Goal: Task Accomplishment & Management: Complete application form

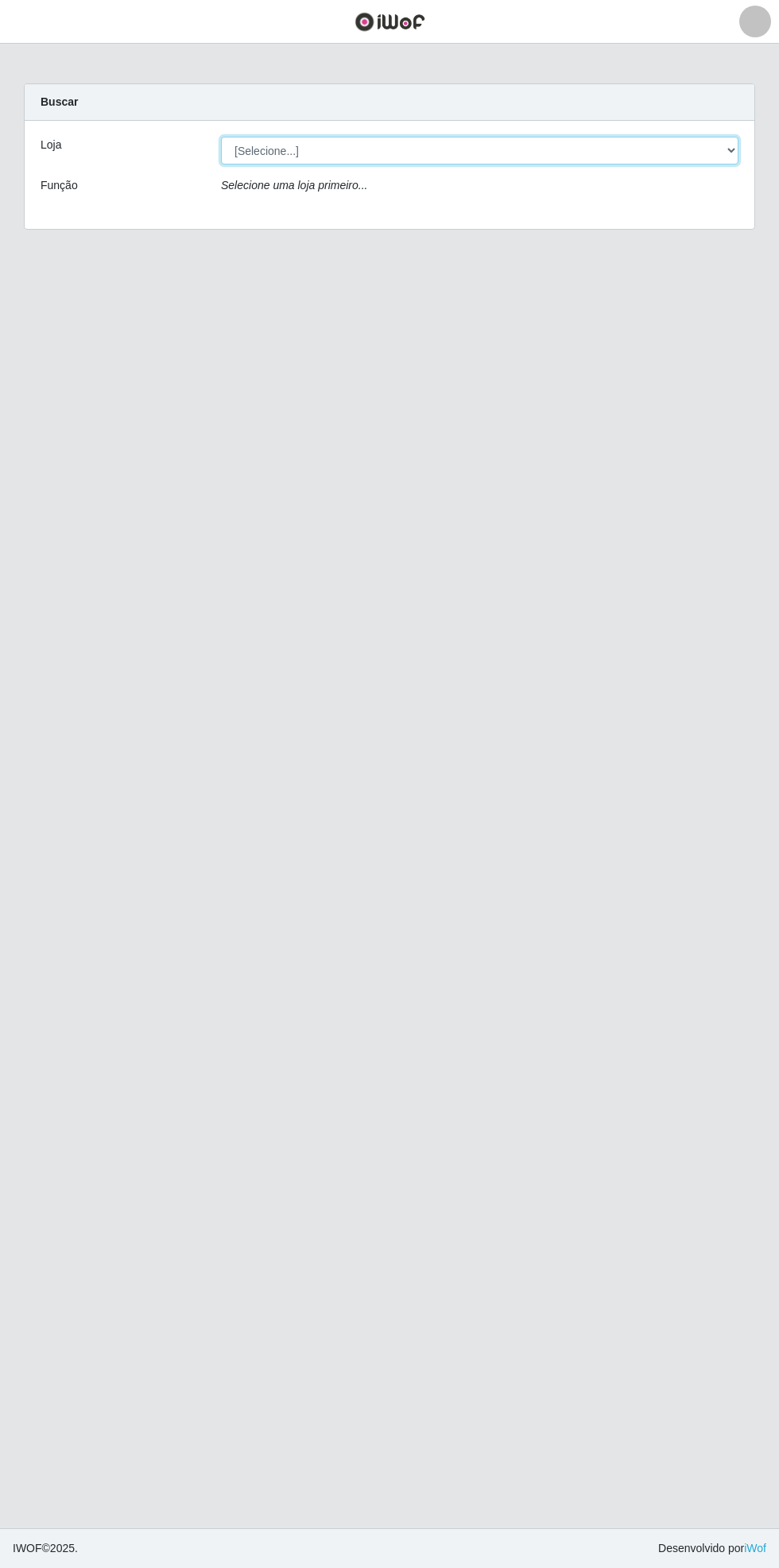
click at [733, 150] on select "[Selecione...] Bemais Supermercados - [GEOGRAPHIC_DATA]" at bounding box center [479, 150] width 517 height 28
select select "250"
click at [221, 136] on select "[Selecione...] Bemais Supermercados - [GEOGRAPHIC_DATA]" at bounding box center [479, 150] width 517 height 28
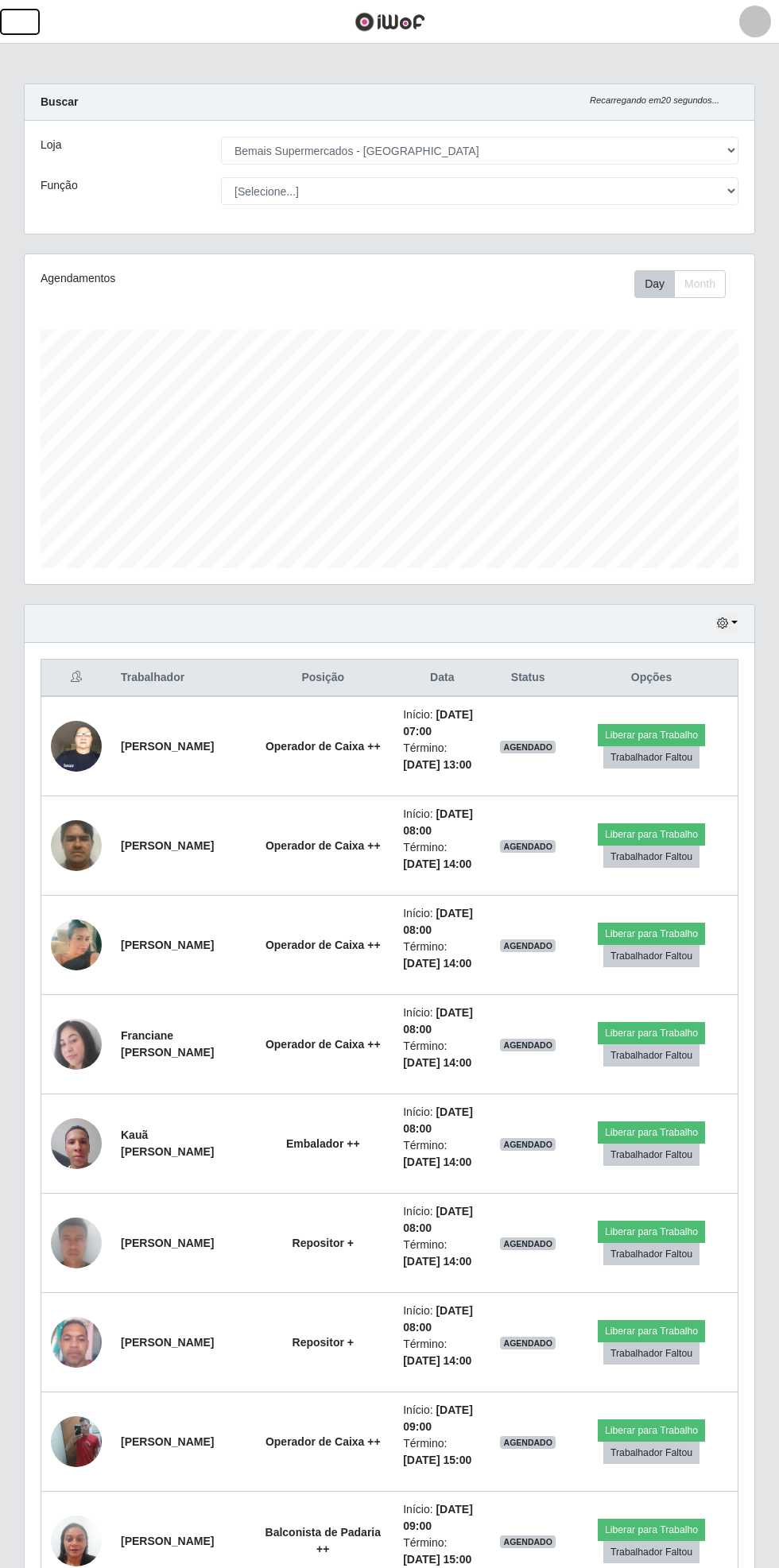
click at [20, 24] on span "button" at bounding box center [20, 21] width 20 height 18
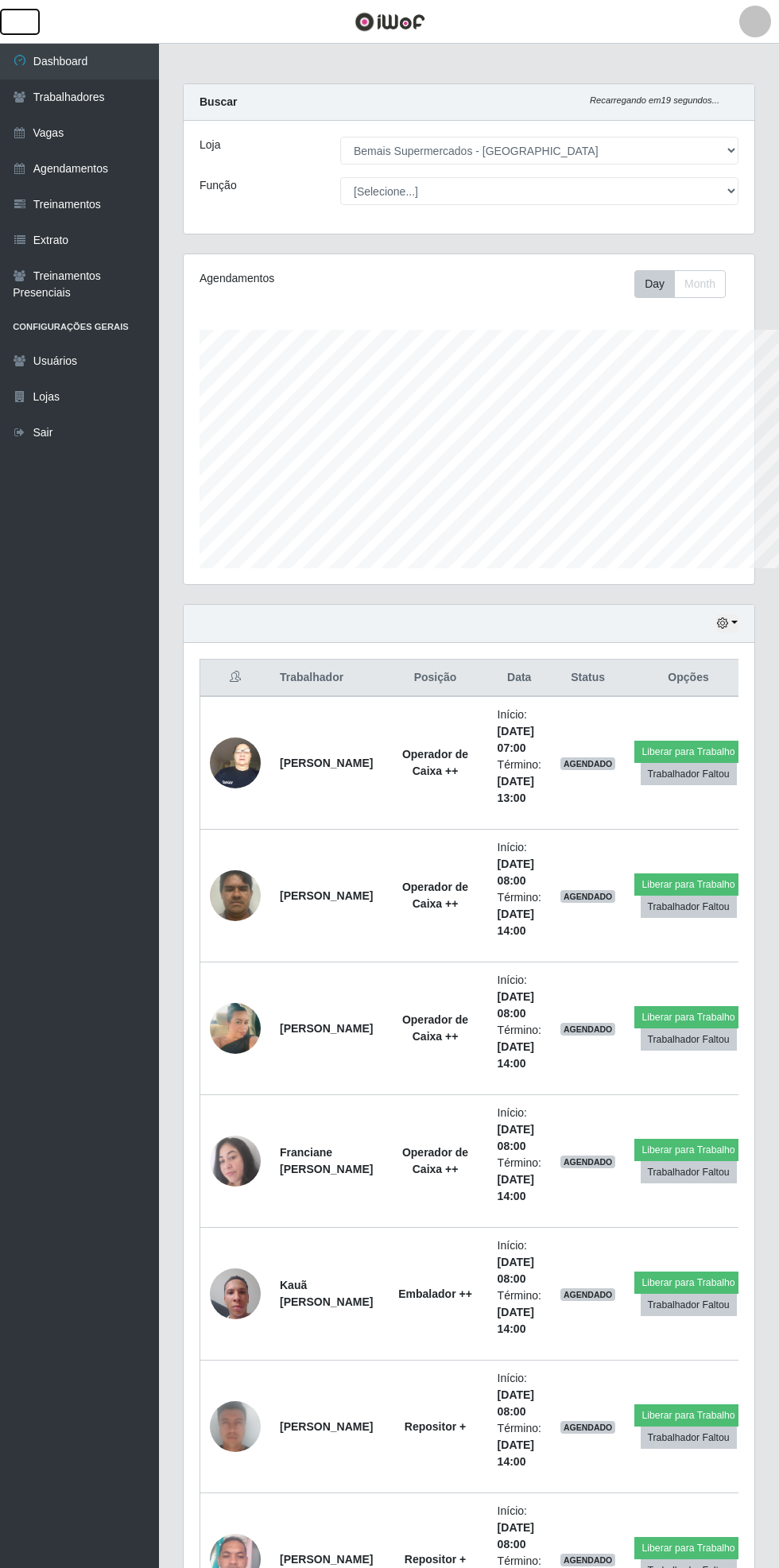
scroll to position [794488, 794362]
click at [101, 61] on link "Dashboard" at bounding box center [79, 61] width 159 height 36
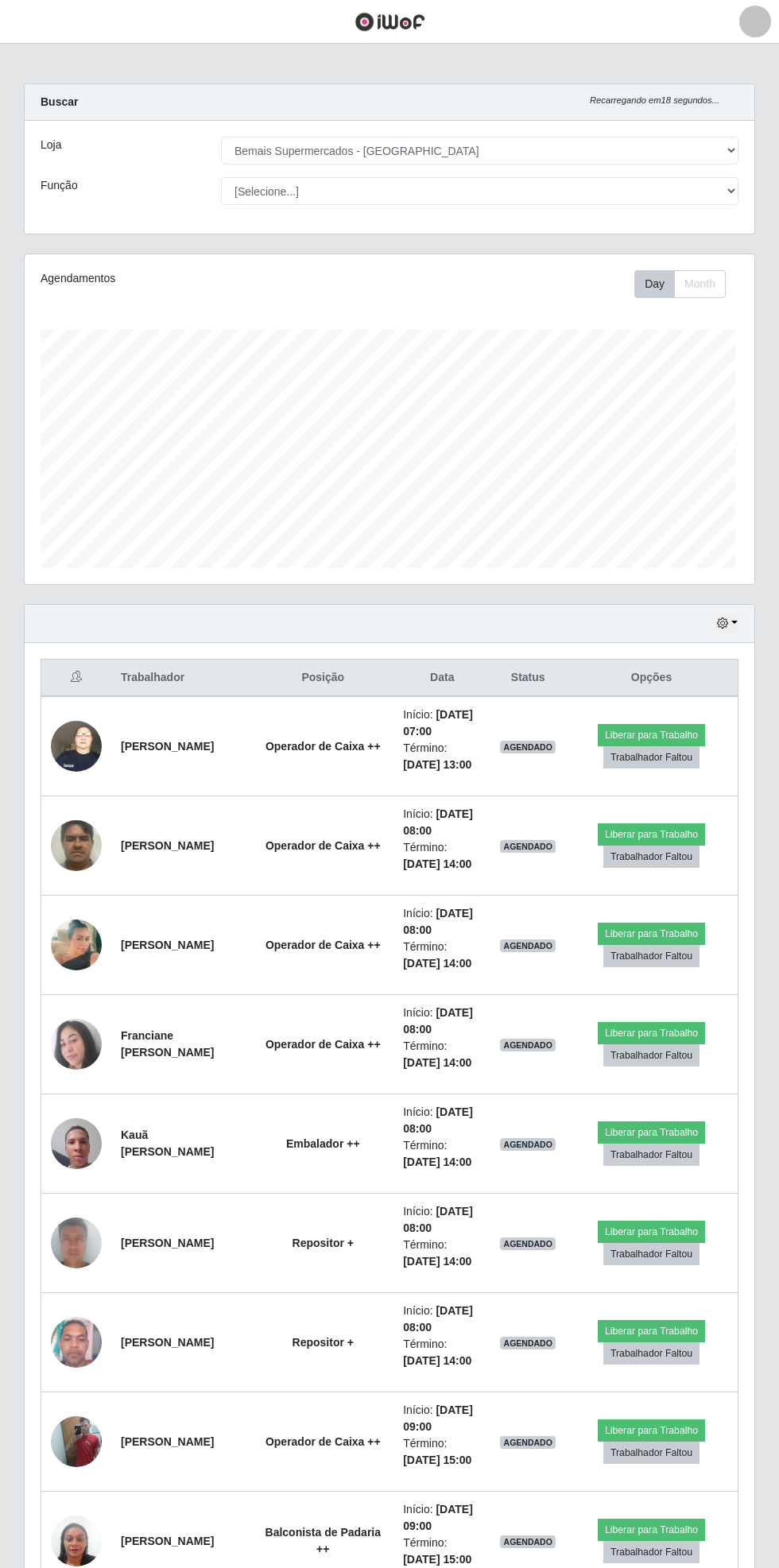
scroll to position [329, 730]
click at [77, 963] on img at bounding box center [77, 945] width 51 height 90
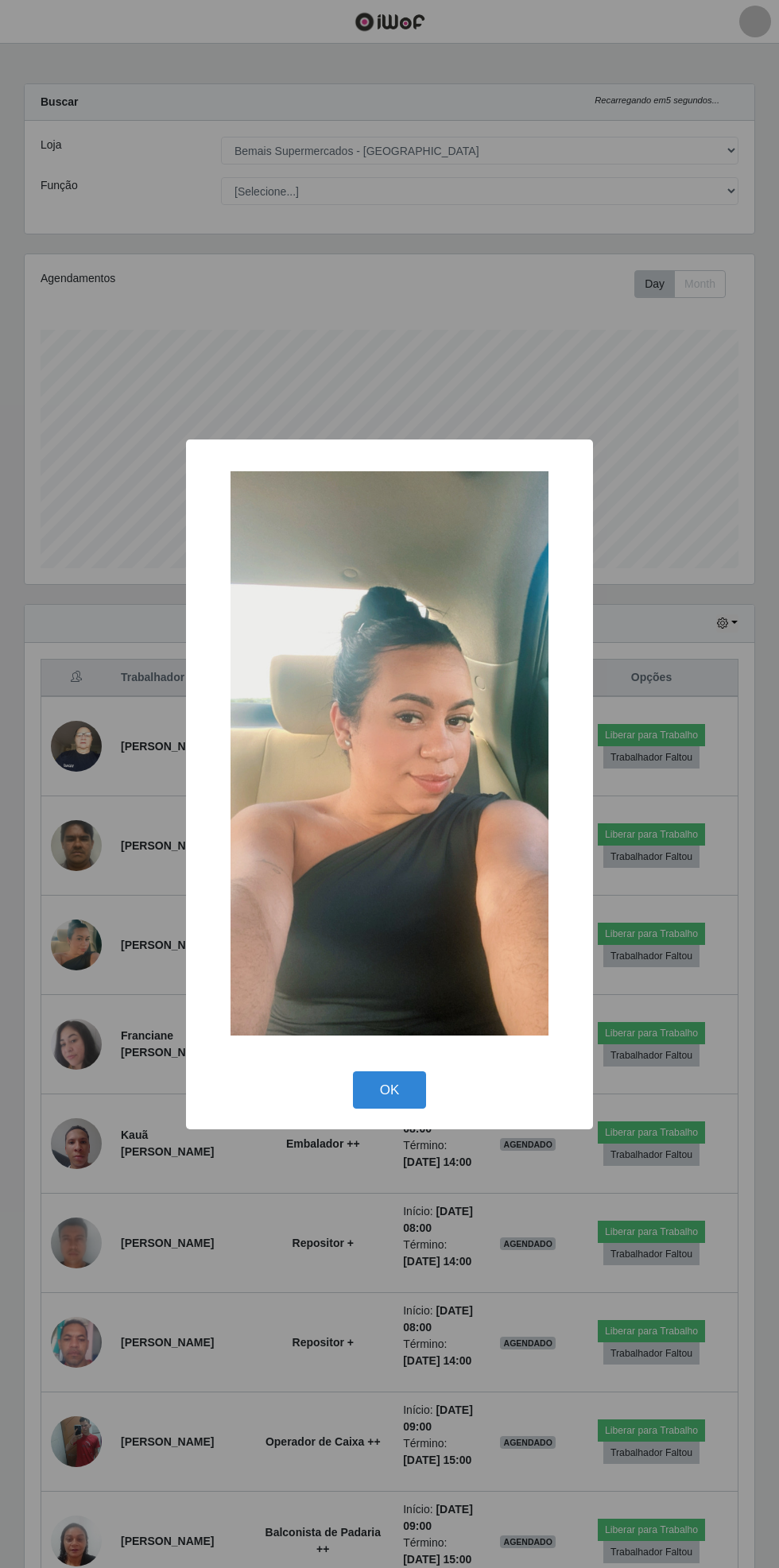
click at [390, 1091] on button "OK" at bounding box center [390, 1090] width 74 height 37
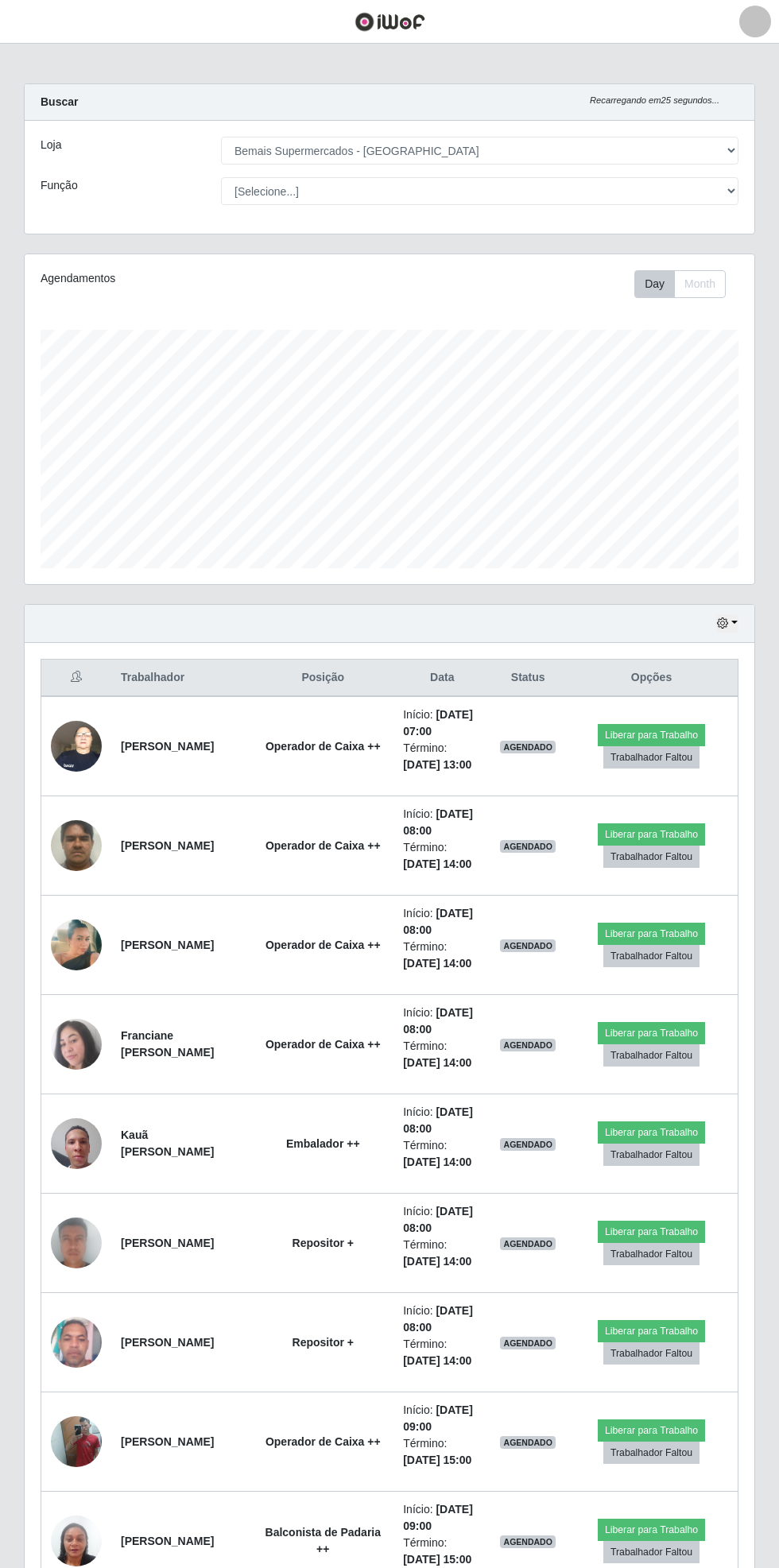
click at [65, 1062] on img at bounding box center [77, 1045] width 51 height 51
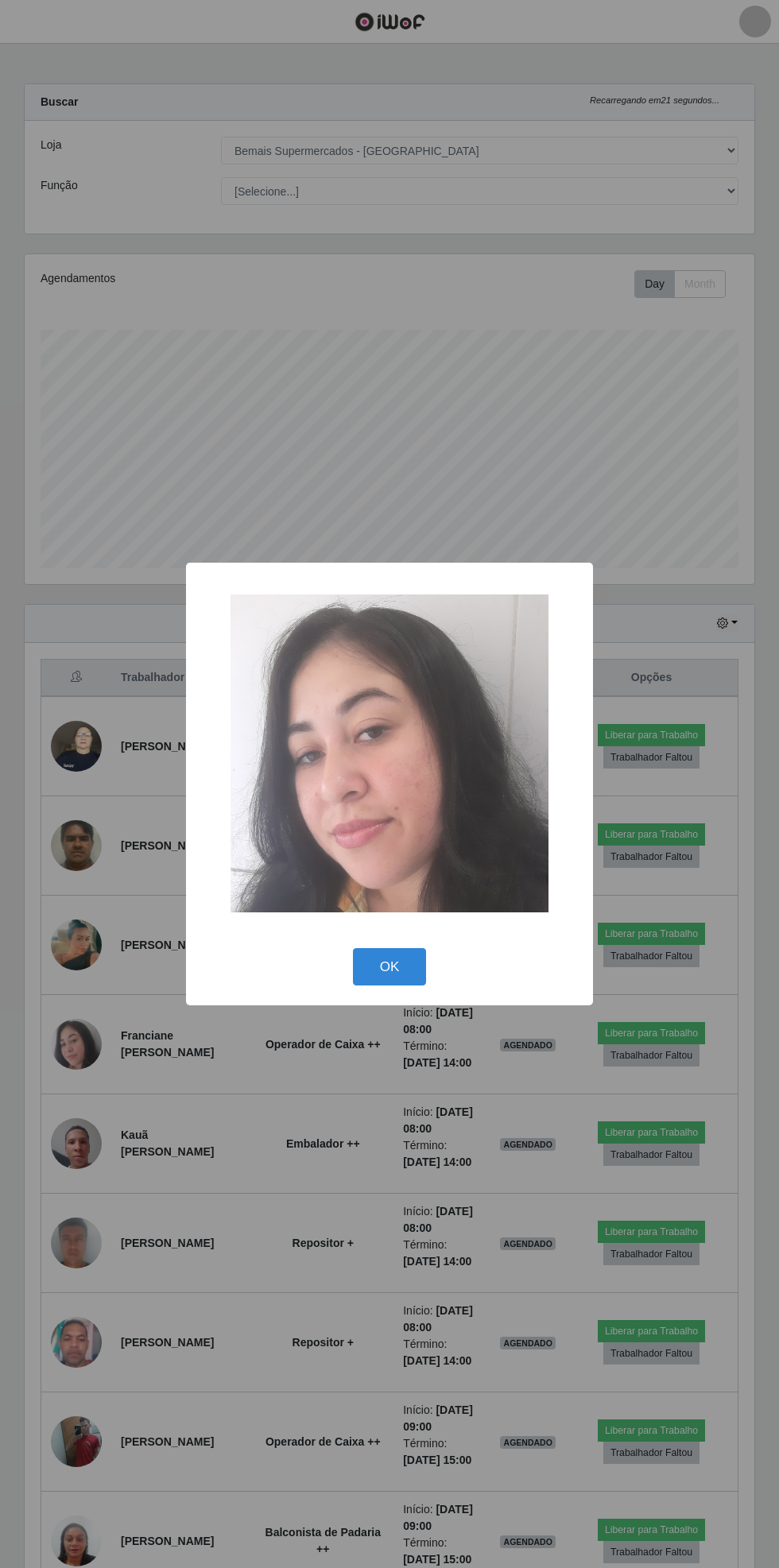
click at [411, 956] on button "OK" at bounding box center [390, 967] width 74 height 37
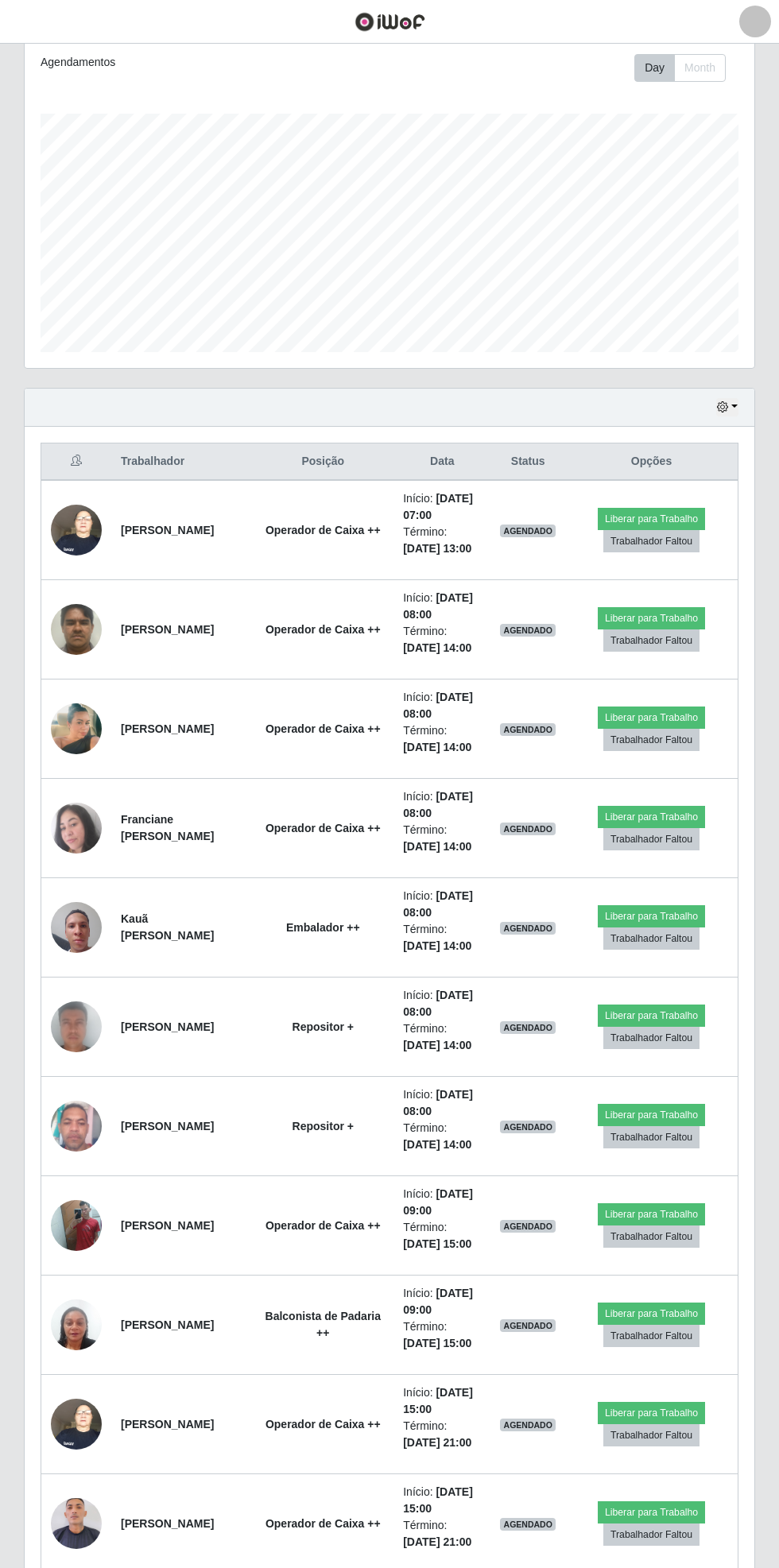
scroll to position [207, 0]
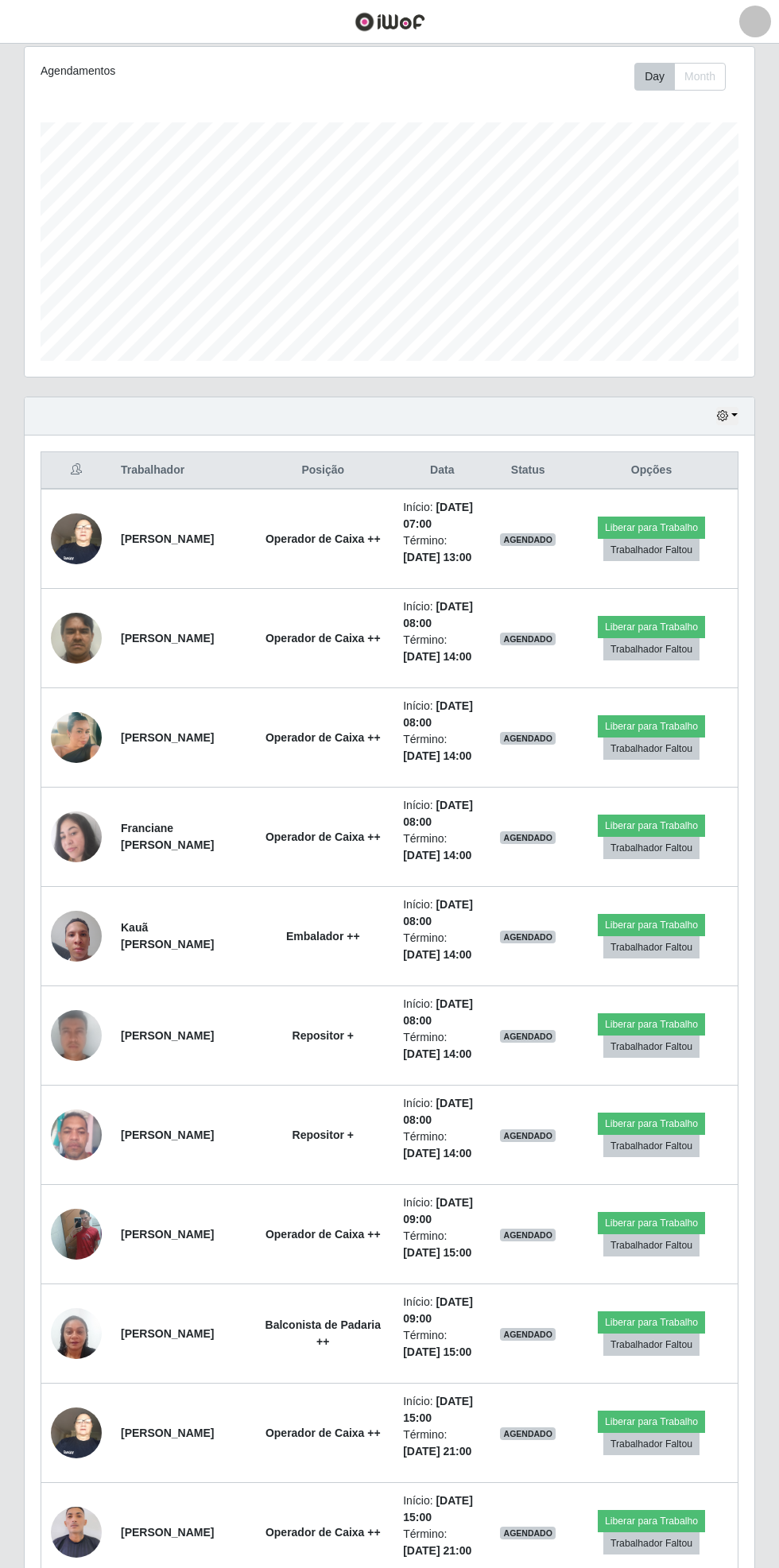
click at [81, 1036] on img at bounding box center [77, 1035] width 51 height 105
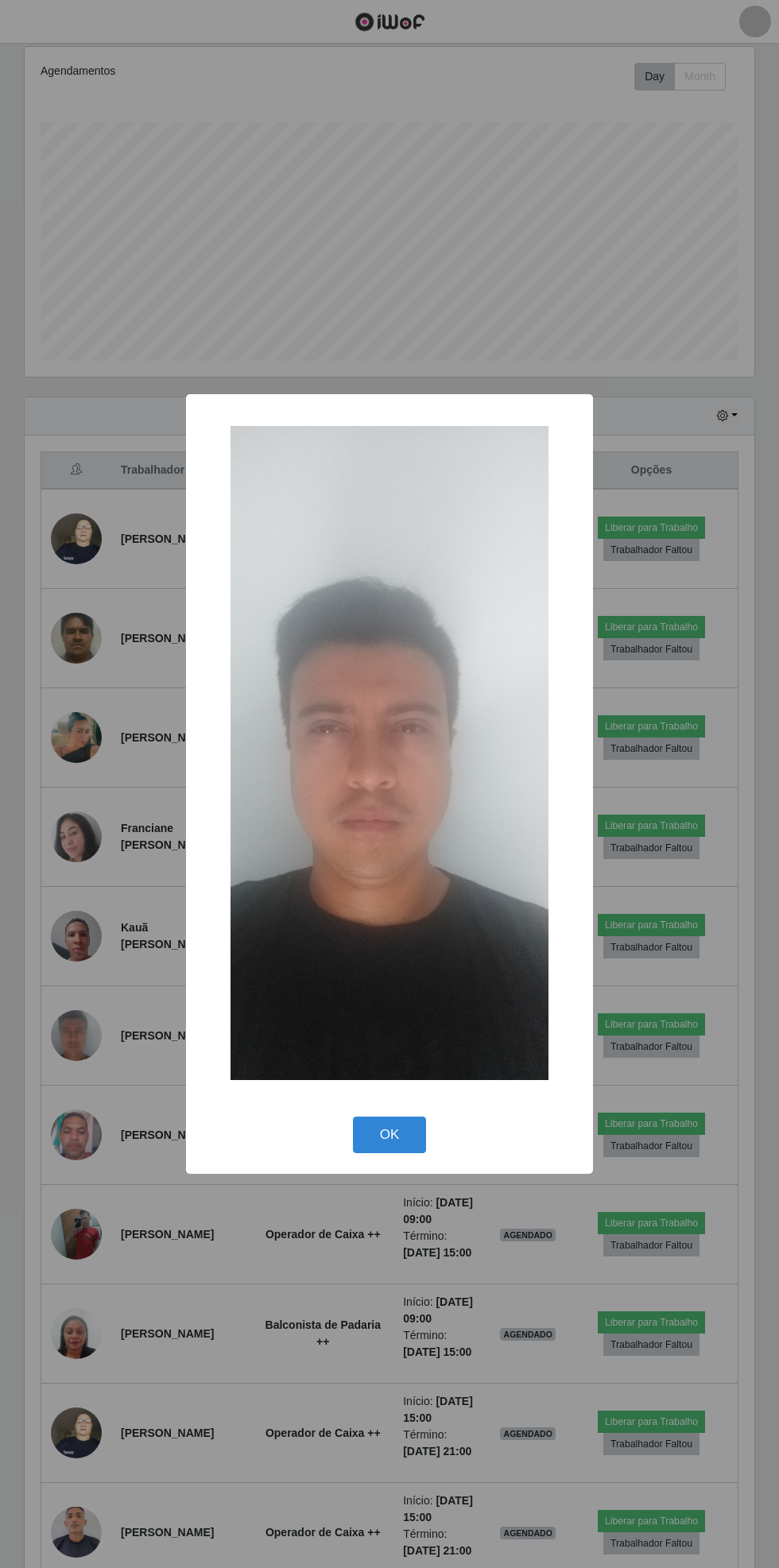
click at [399, 1151] on button "OK" at bounding box center [390, 1135] width 74 height 37
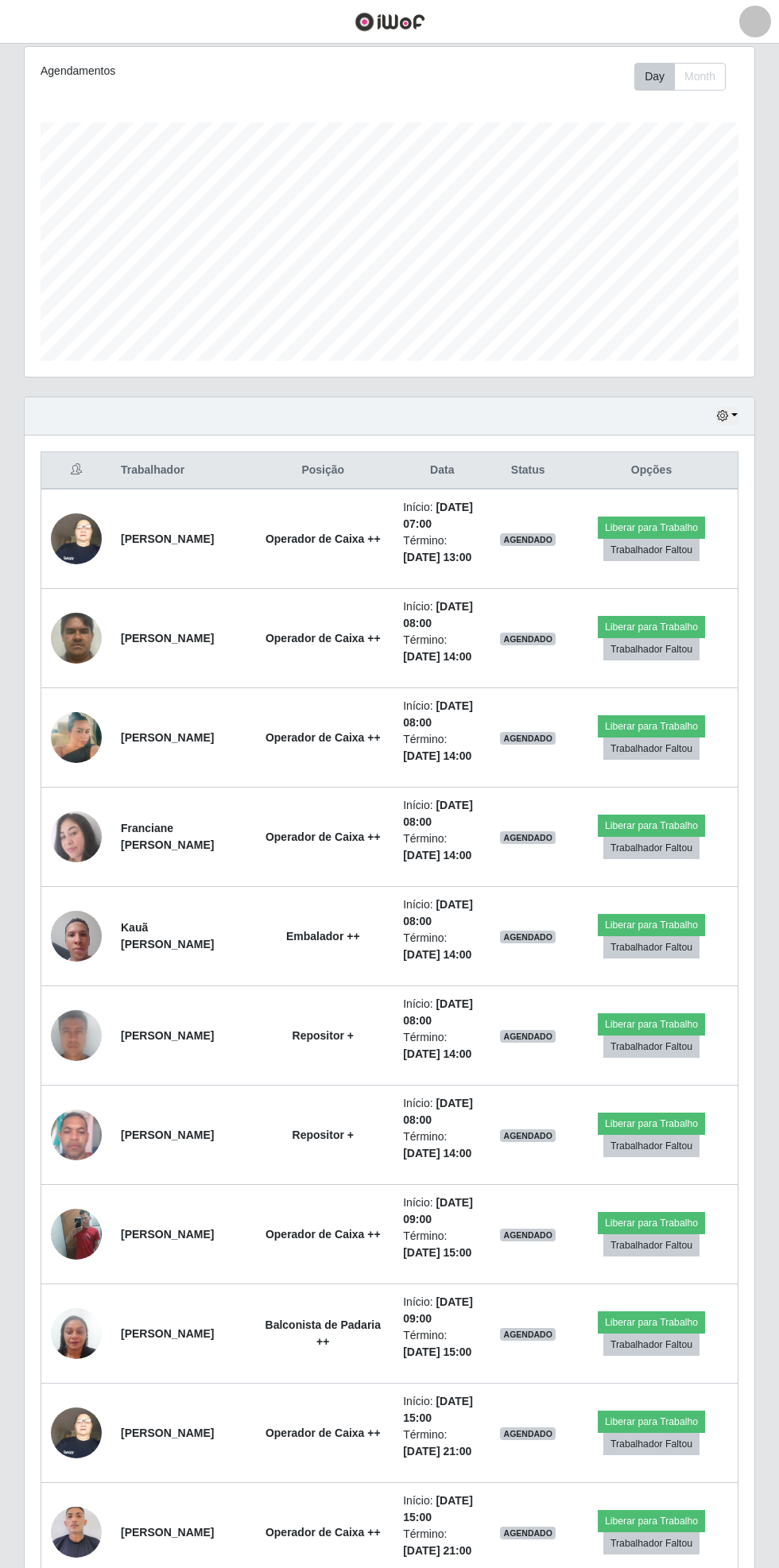
click at [56, 1154] on td at bounding box center [77, 1135] width 71 height 100
click at [95, 1159] on td at bounding box center [77, 1135] width 71 height 100
click at [94, 1120] on img at bounding box center [77, 1134] width 51 height 67
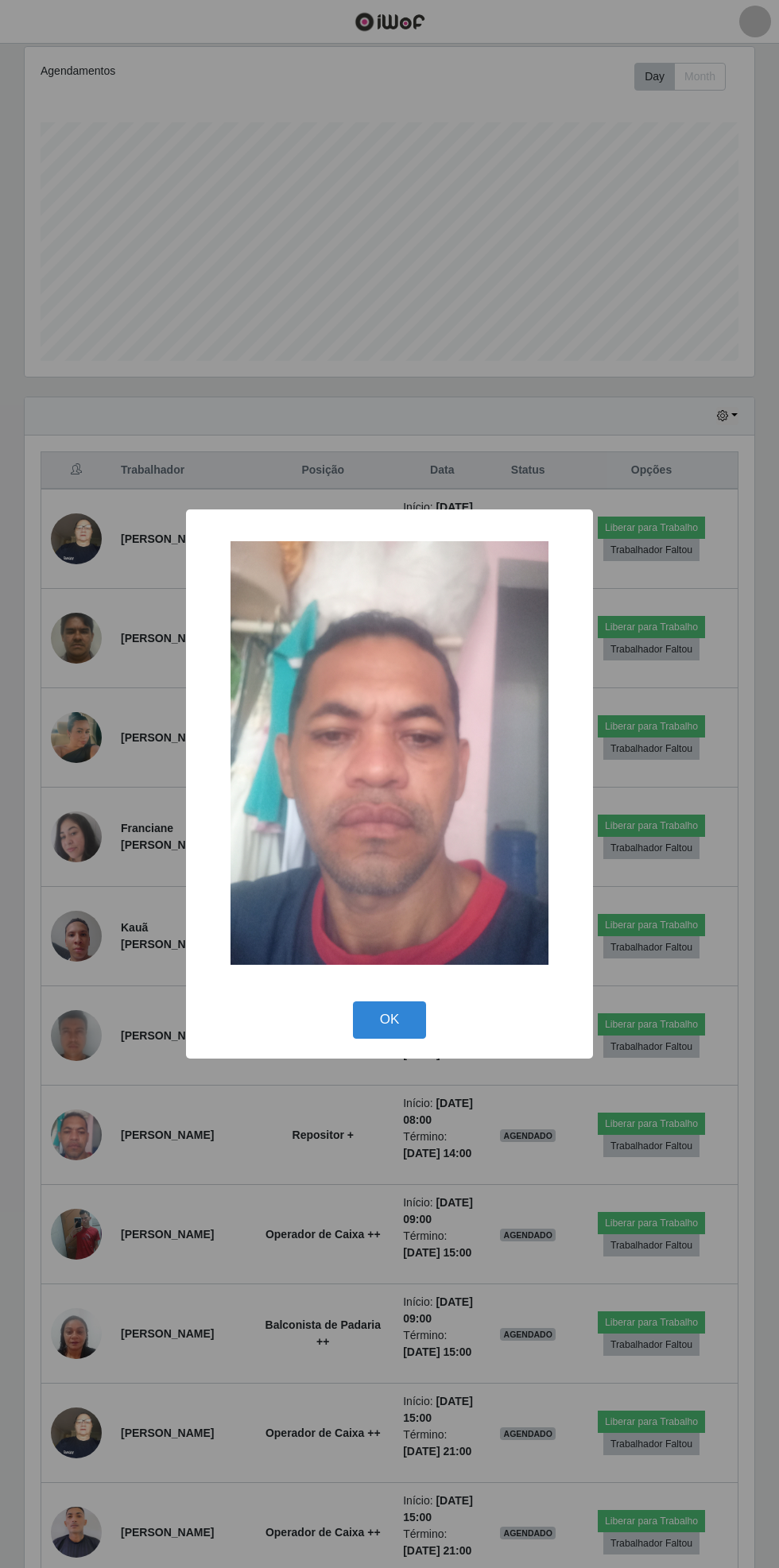
click at [379, 1020] on button "OK" at bounding box center [390, 1020] width 74 height 37
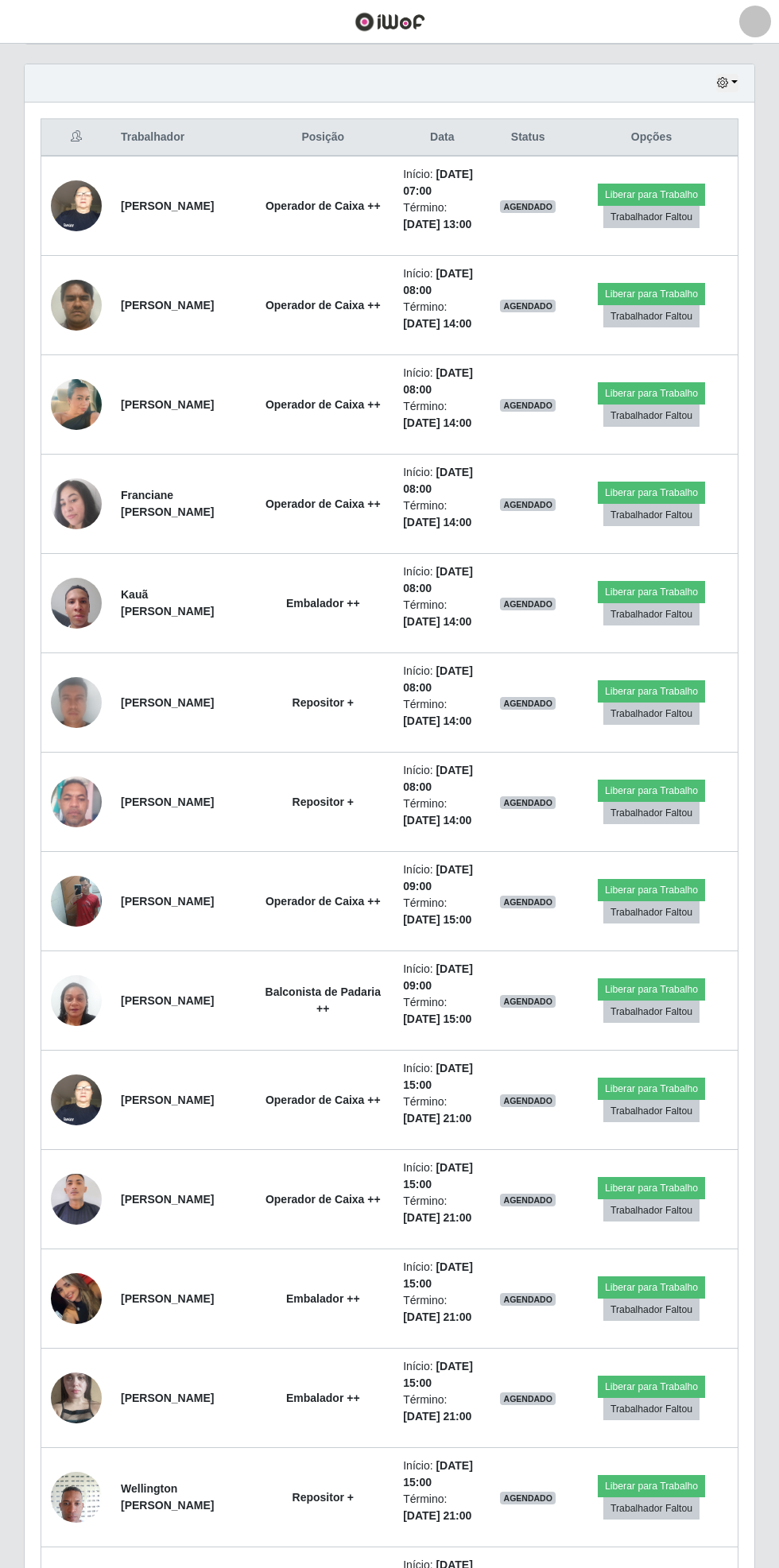
scroll to position [536, 0]
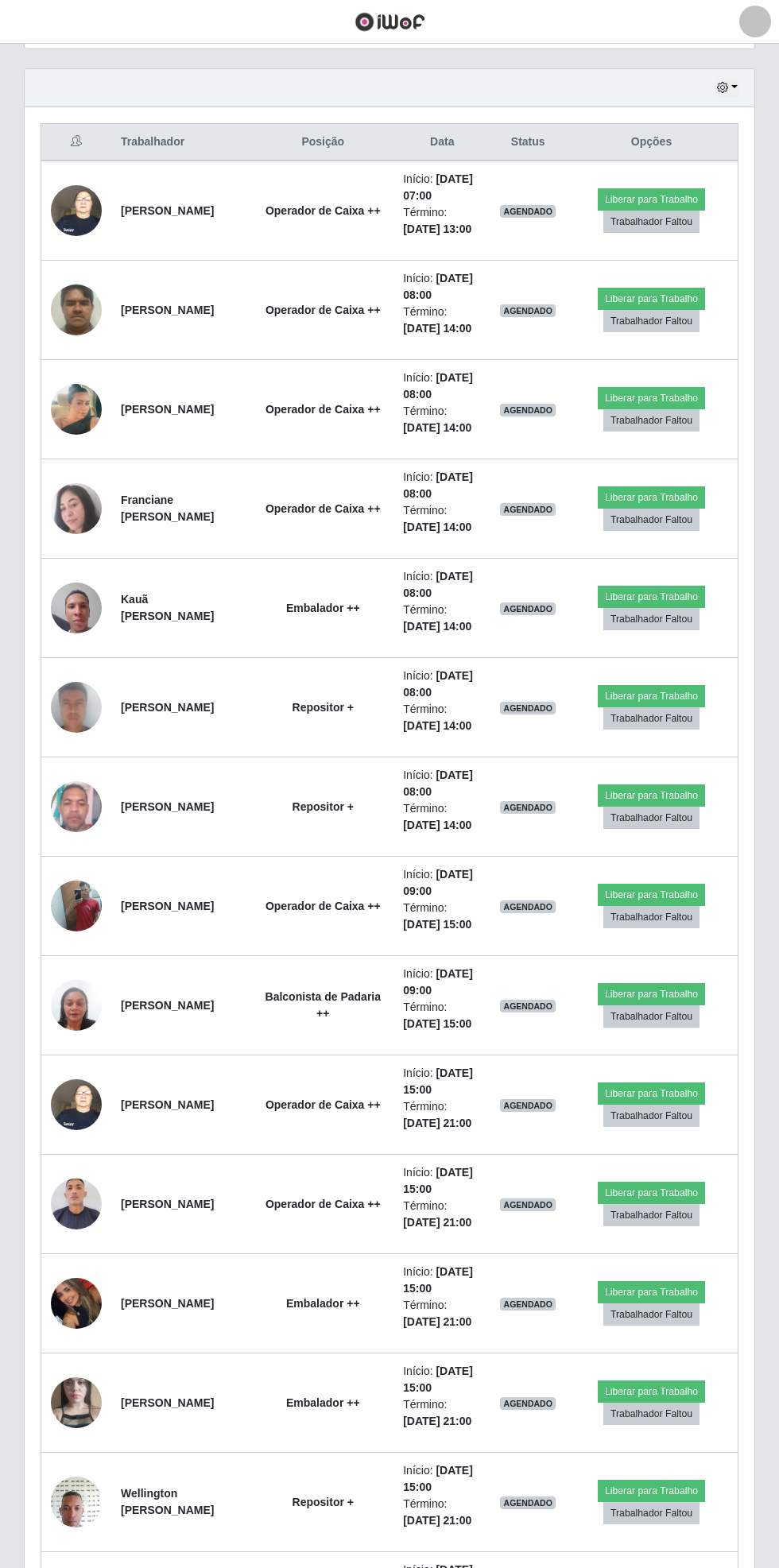
click at [91, 1210] on img at bounding box center [77, 1205] width 51 height 60
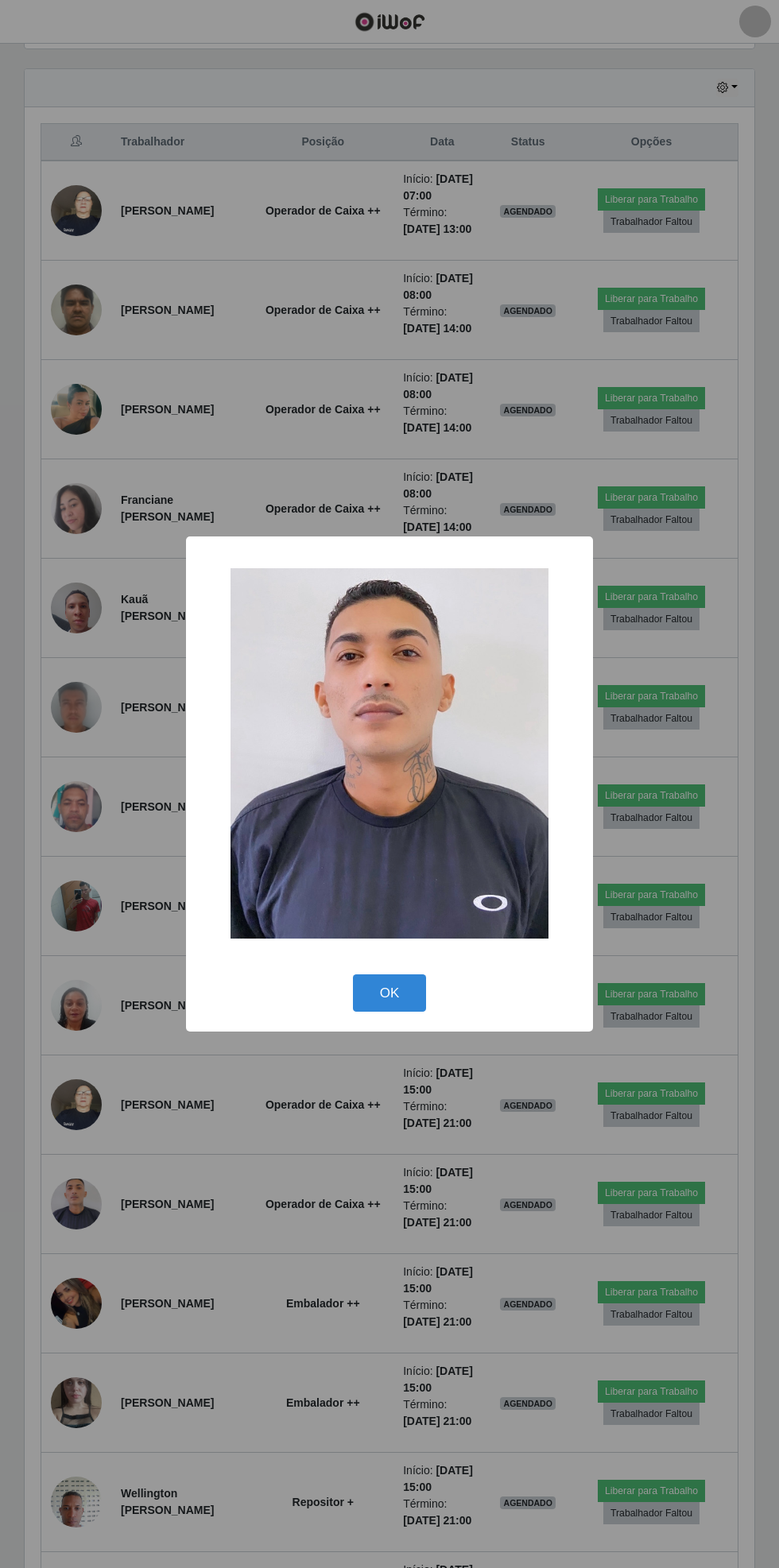
click at [390, 993] on button "OK" at bounding box center [390, 993] width 74 height 37
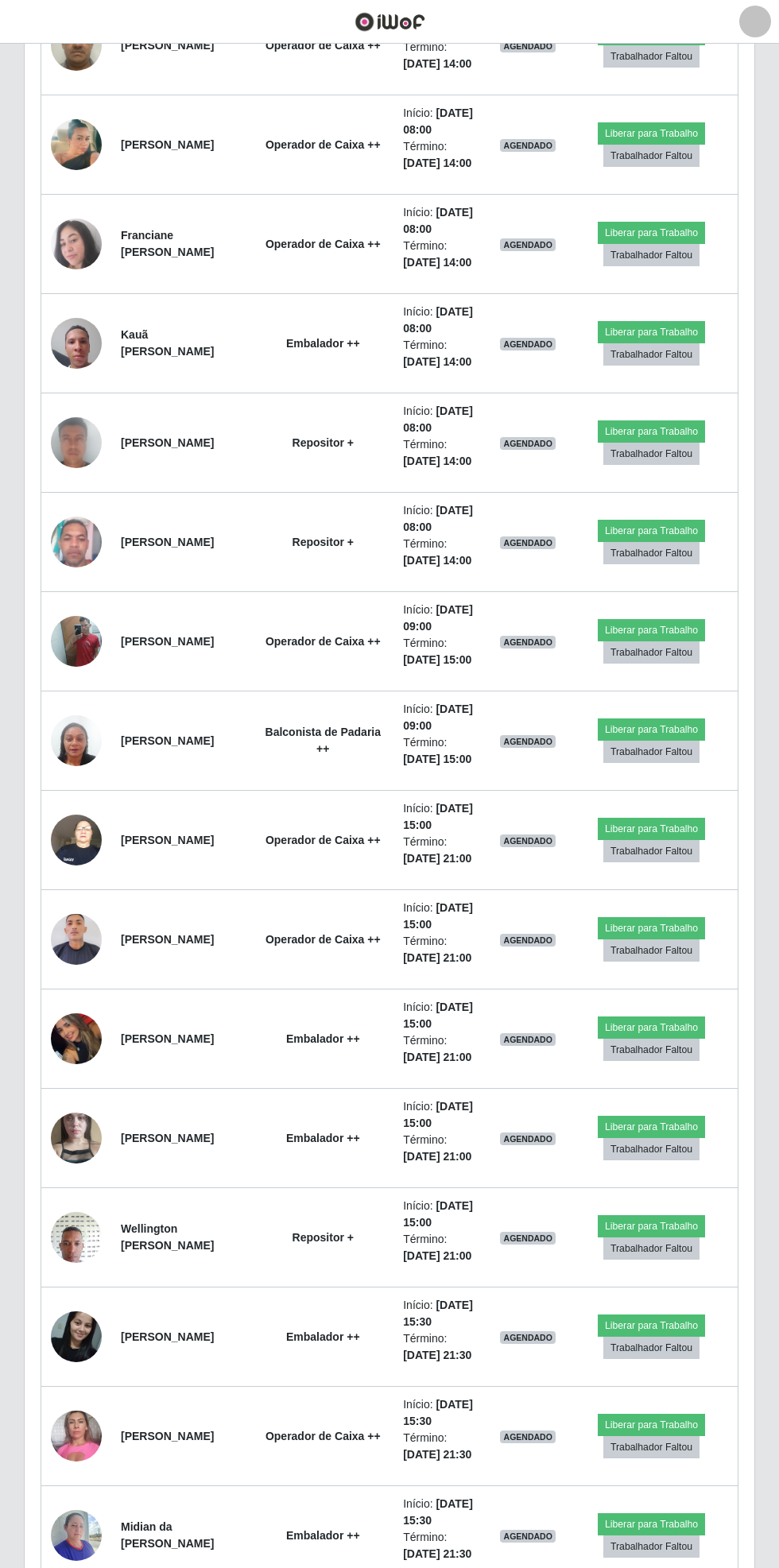
scroll to position [804, 0]
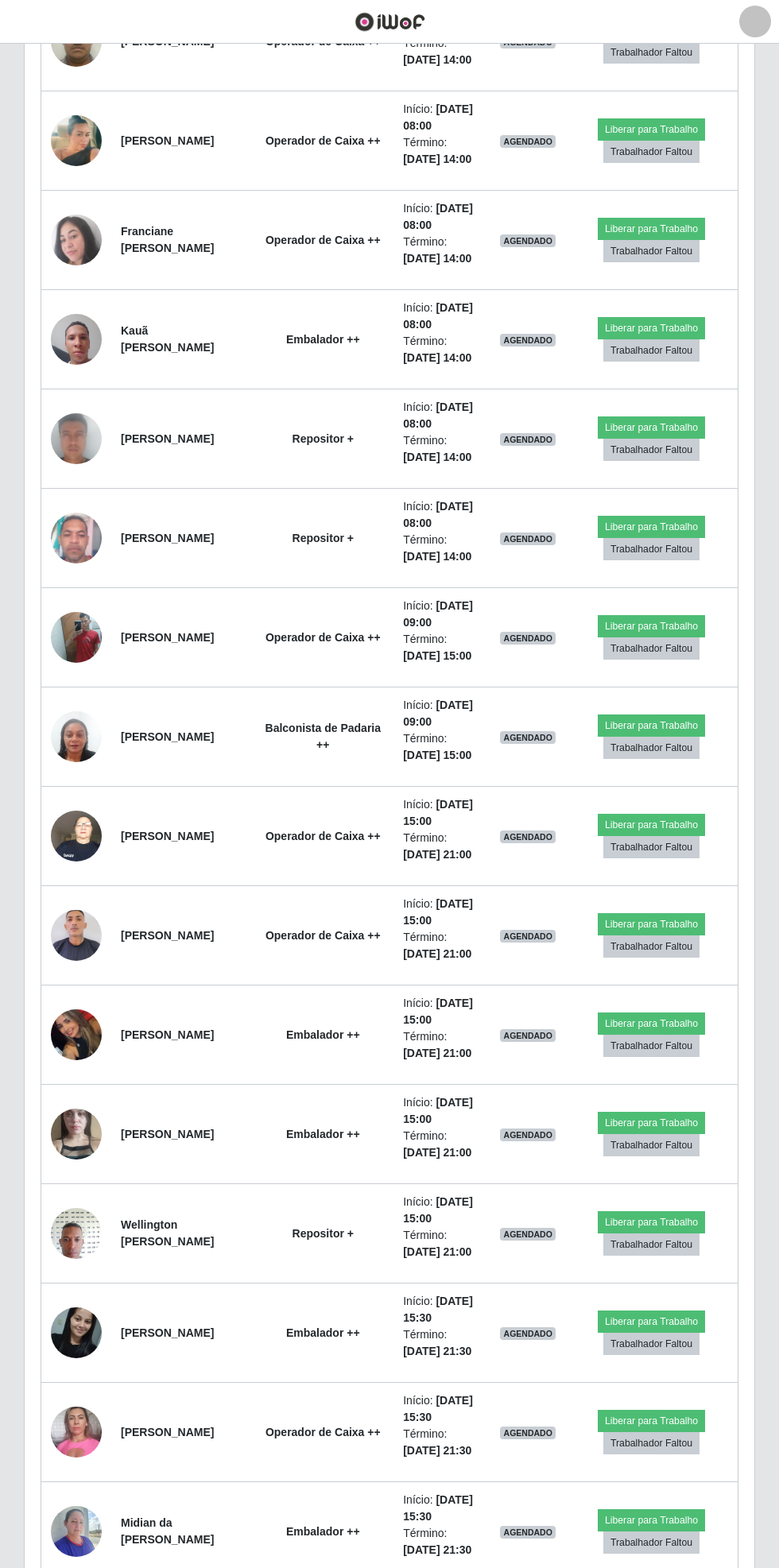
click at [88, 1251] on td at bounding box center [77, 1234] width 71 height 100
click at [63, 1253] on td at bounding box center [77, 1234] width 71 height 100
click at [141, 1352] on td "[PERSON_NAME]" at bounding box center [182, 1333] width 141 height 100
click at [78, 1254] on td at bounding box center [77, 1234] width 71 height 100
click at [65, 1244] on img at bounding box center [77, 1232] width 51 height 67
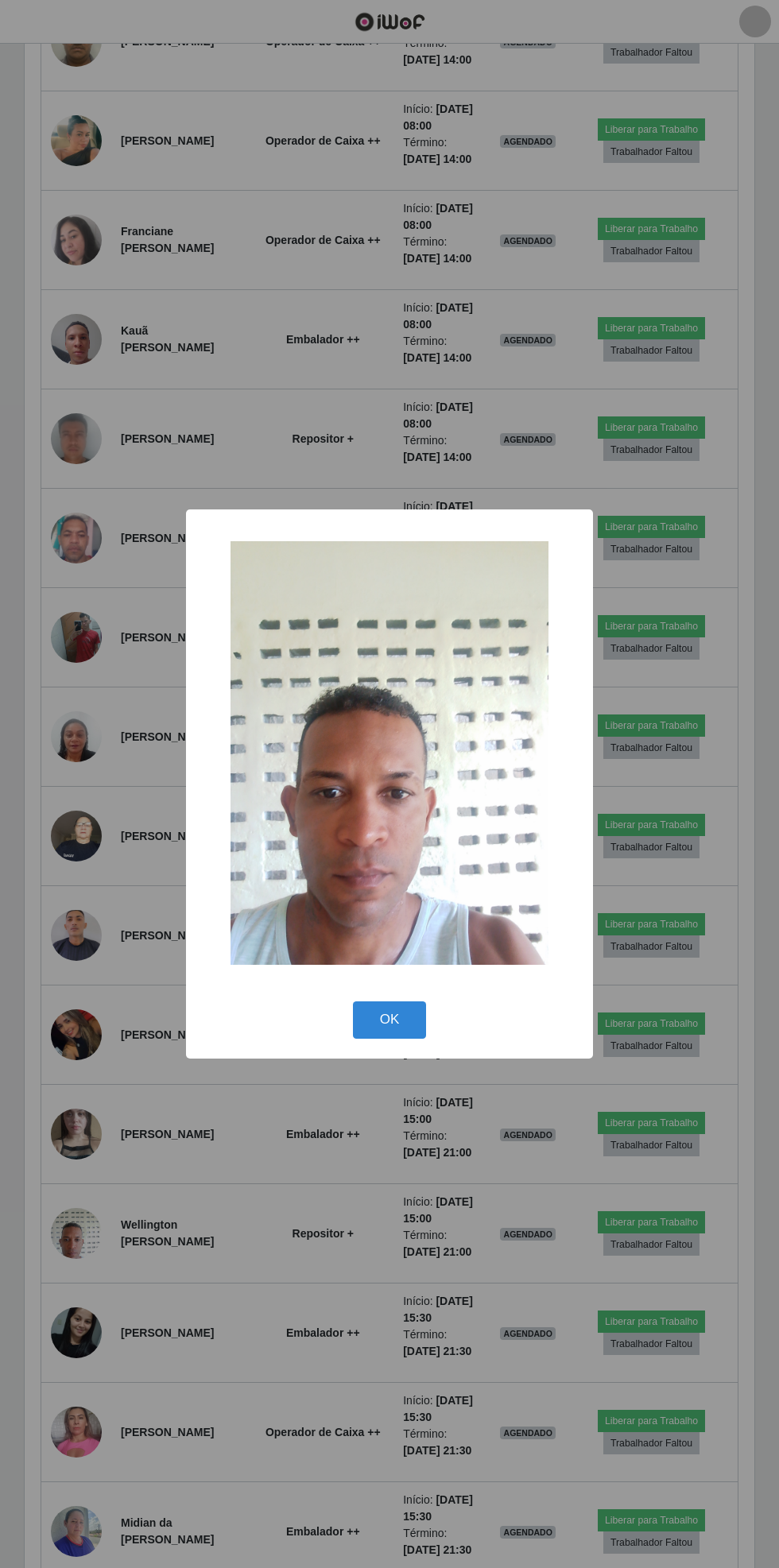
click at [110, 1237] on div "× OK Cancel" at bounding box center [390, 784] width 779 height 1568
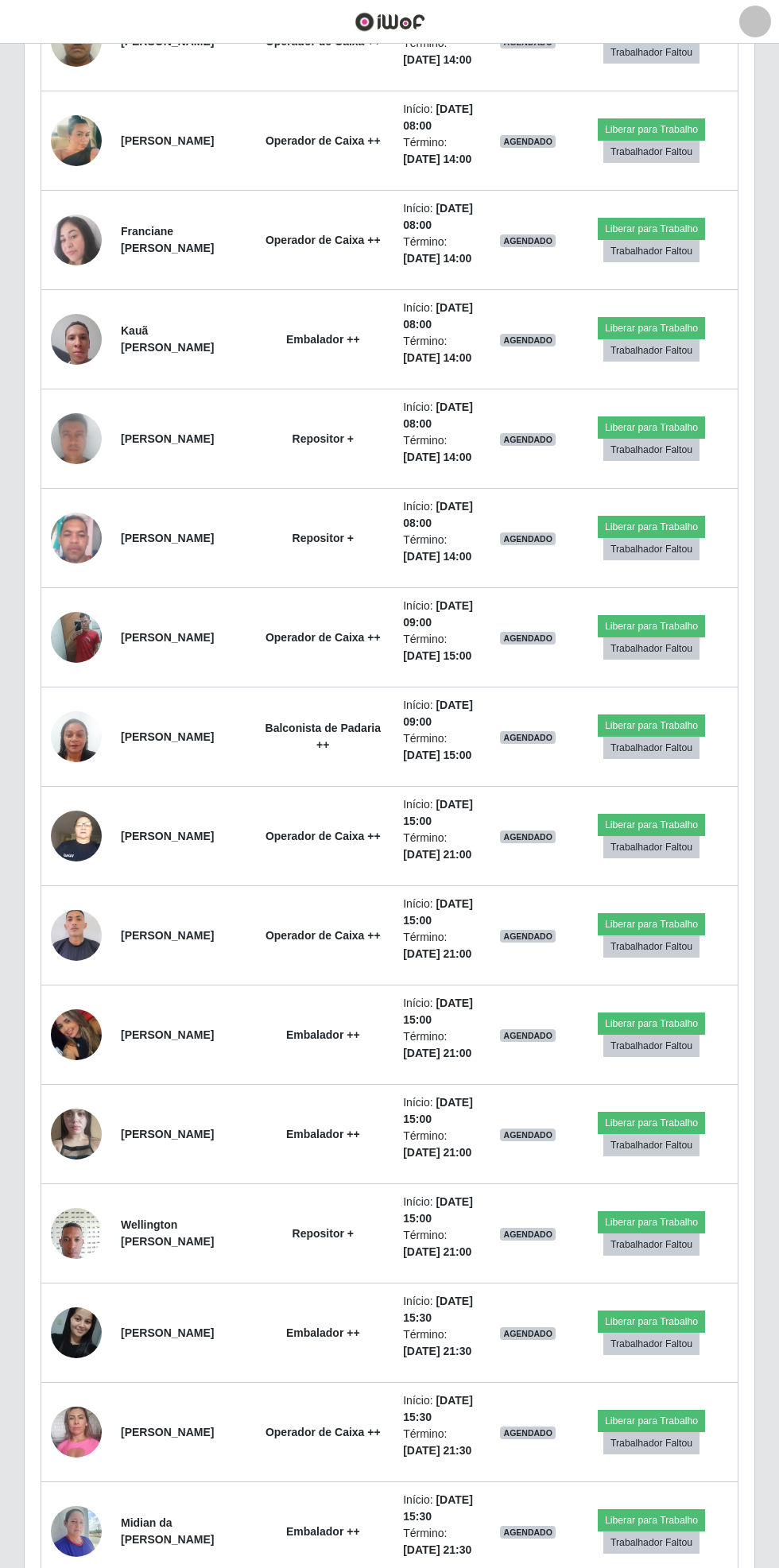
click at [99, 1242] on td at bounding box center [77, 1234] width 71 height 100
click at [90, 1235] on img at bounding box center [77, 1232] width 51 height 67
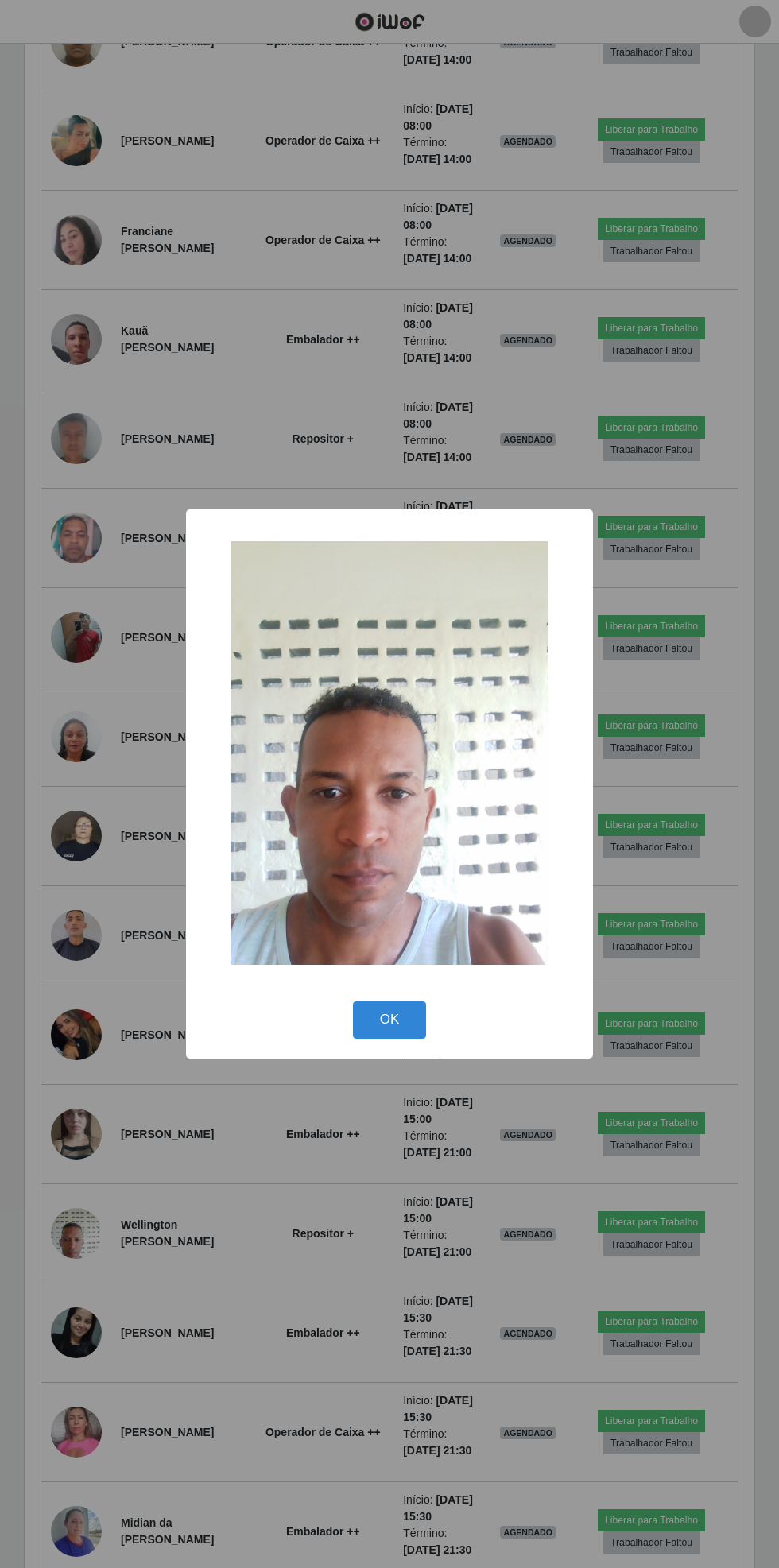
click at [91, 1246] on div "× OK Cancel" at bounding box center [390, 784] width 779 height 1568
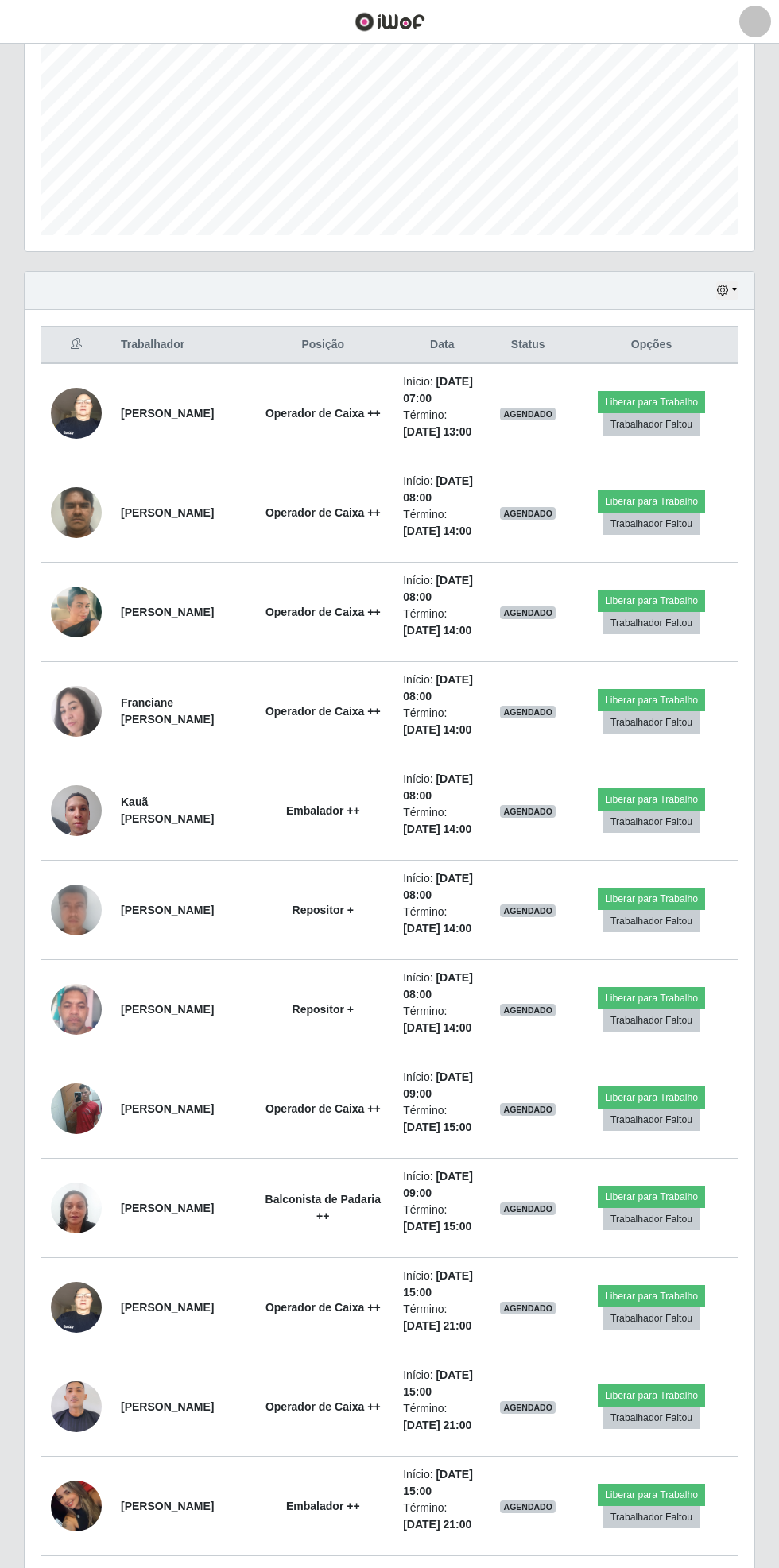
scroll to position [0, 0]
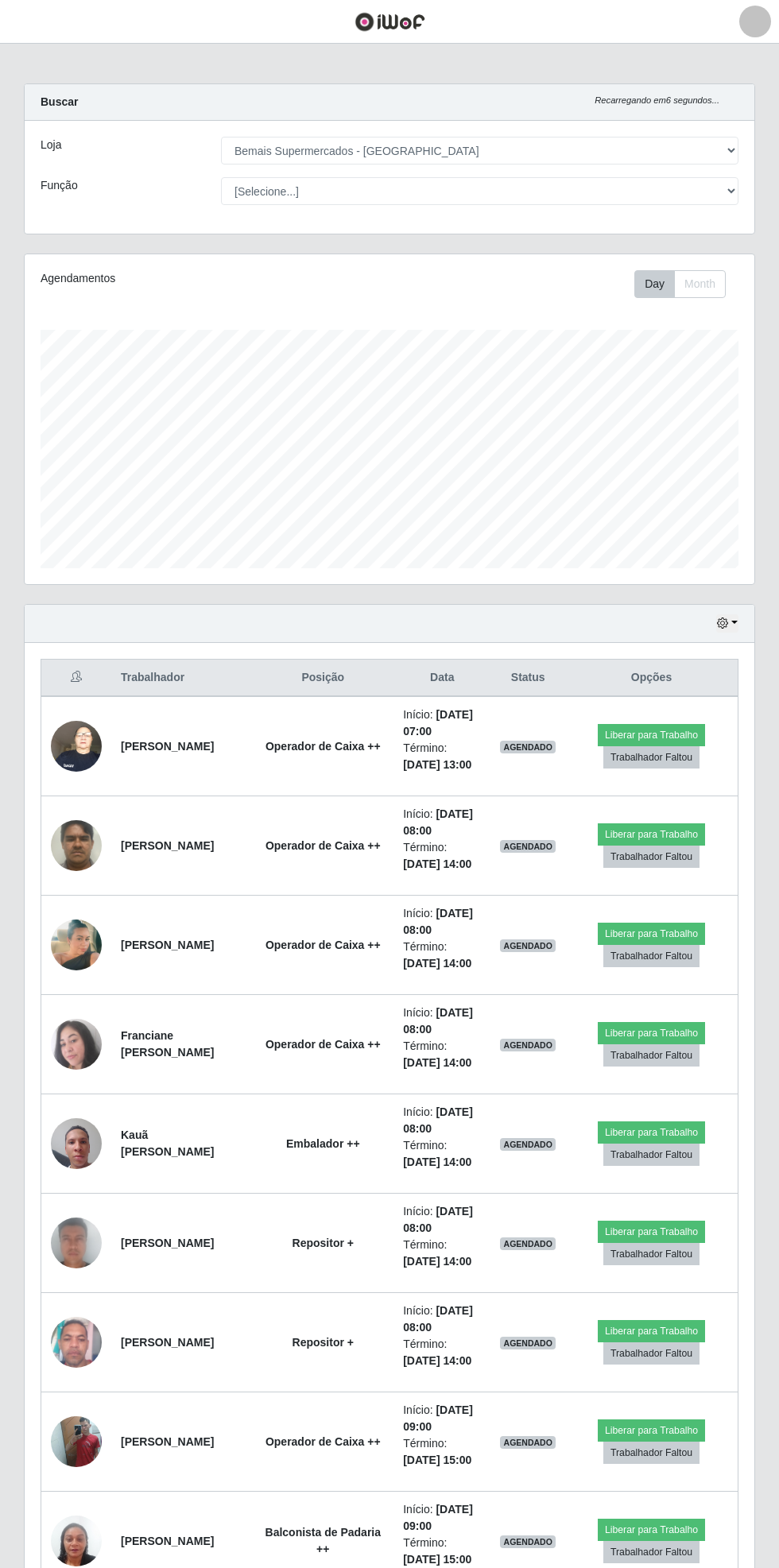
click at [68, 34] on header "Perfil Alterar Senha Sair" at bounding box center [390, 21] width 779 height 43
click at [62, 40] on header "Perfil Alterar Senha Sair" at bounding box center [390, 21] width 779 height 43
click at [37, 77] on main "Carregando... Buscar Recarregando em 3 segundos... [PERSON_NAME] [Selecione...]…" at bounding box center [390, 1282] width 779 height 2477
click at [62, 61] on main "Carregando... Buscar Recarregando em 2 segundos... Loja [Selecione...] Bemais S…" at bounding box center [390, 1282] width 779 height 2477
click at [29, 18] on span "button" at bounding box center [20, 21] width 20 height 18
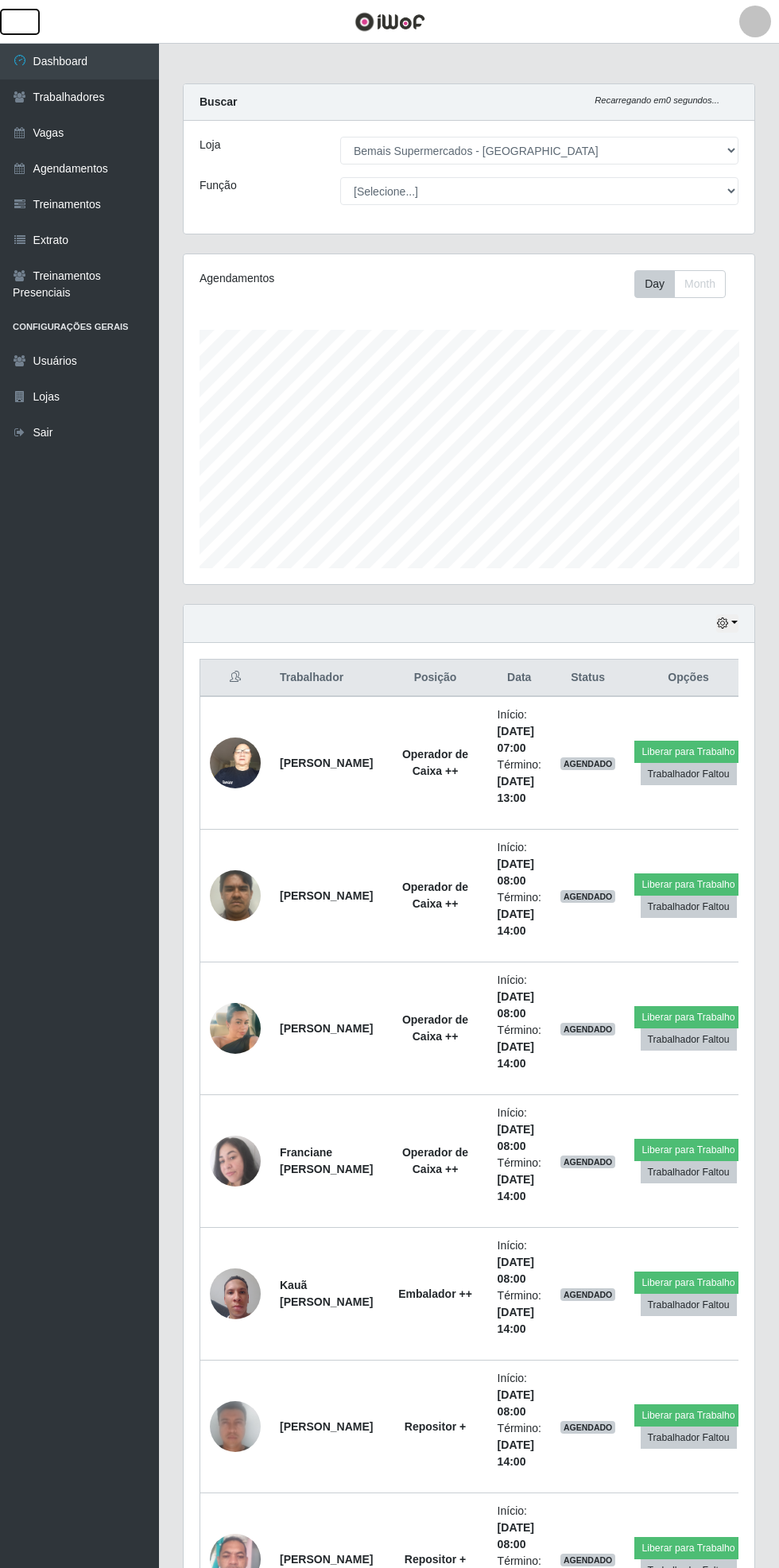
scroll to position [329, 571]
click at [123, 171] on link "Agendamentos" at bounding box center [79, 169] width 159 height 36
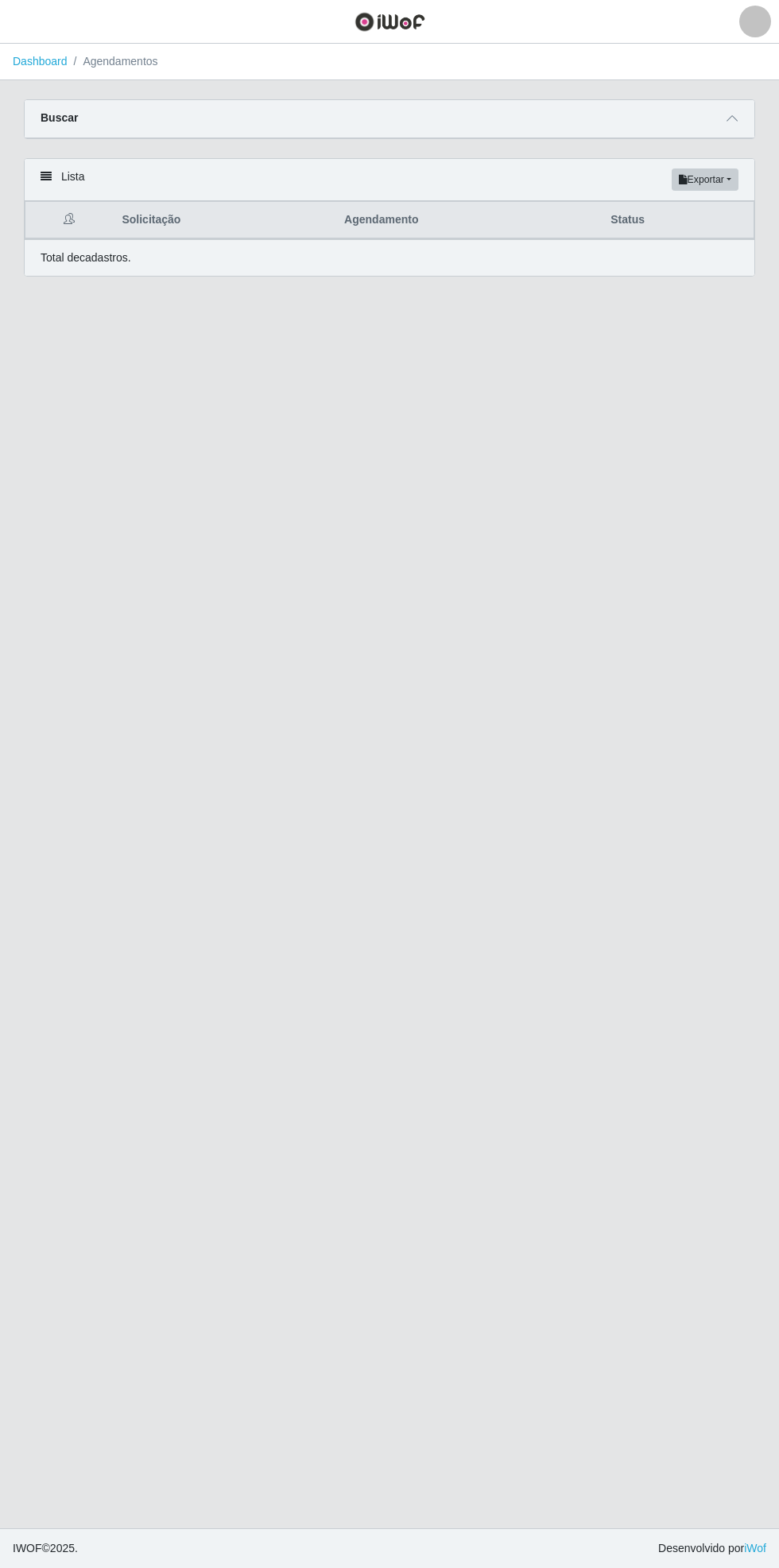
click at [770, 112] on div "Carregando... Buscar Início em [GEOGRAPHIC_DATA] em Status [Selecione...] AGEND…" at bounding box center [390, 198] width 779 height 196
click at [738, 120] on span at bounding box center [732, 118] width 19 height 18
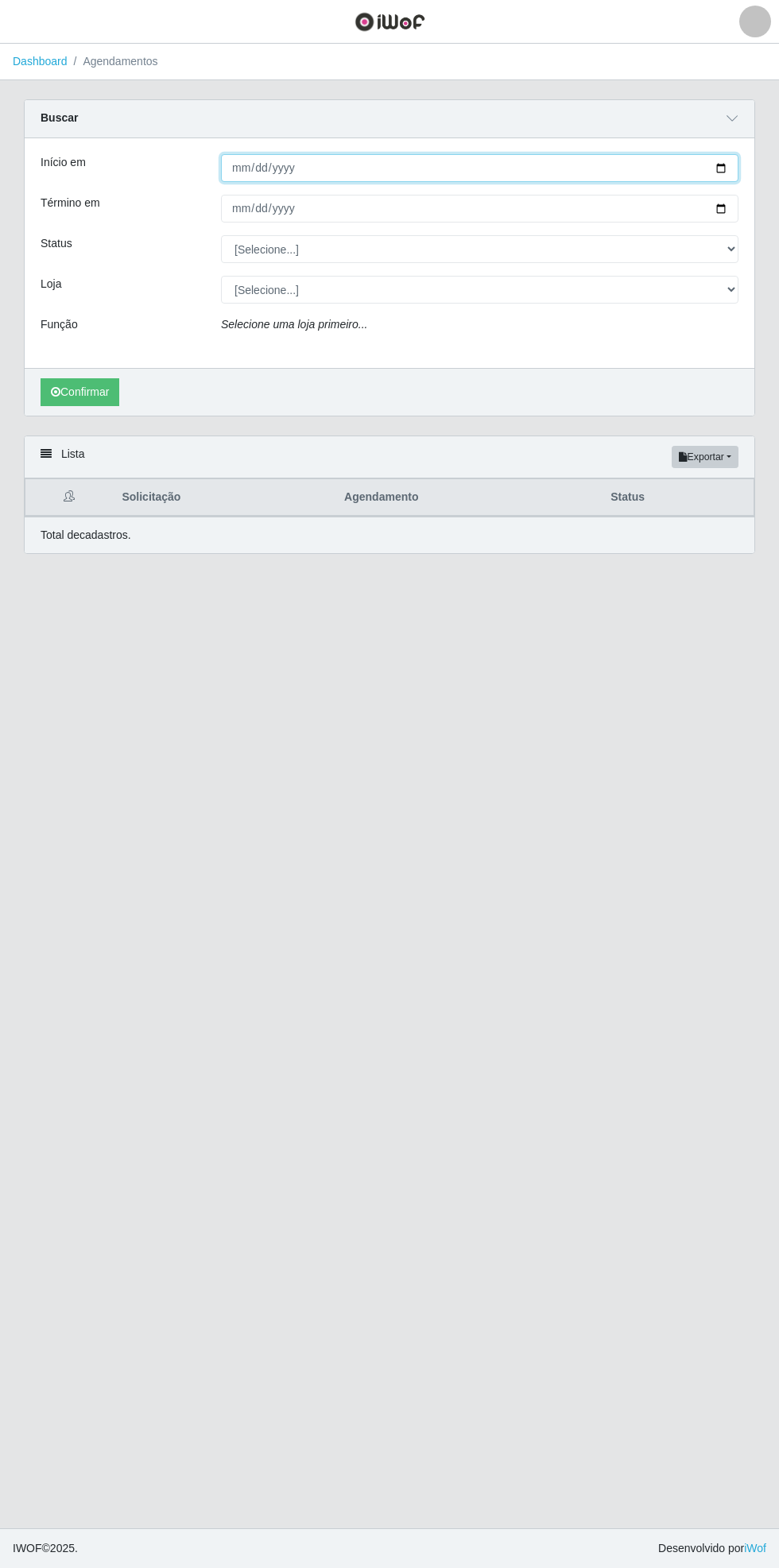
click at [730, 170] on input "Início em" at bounding box center [479, 168] width 517 height 28
type input "[DATE]"
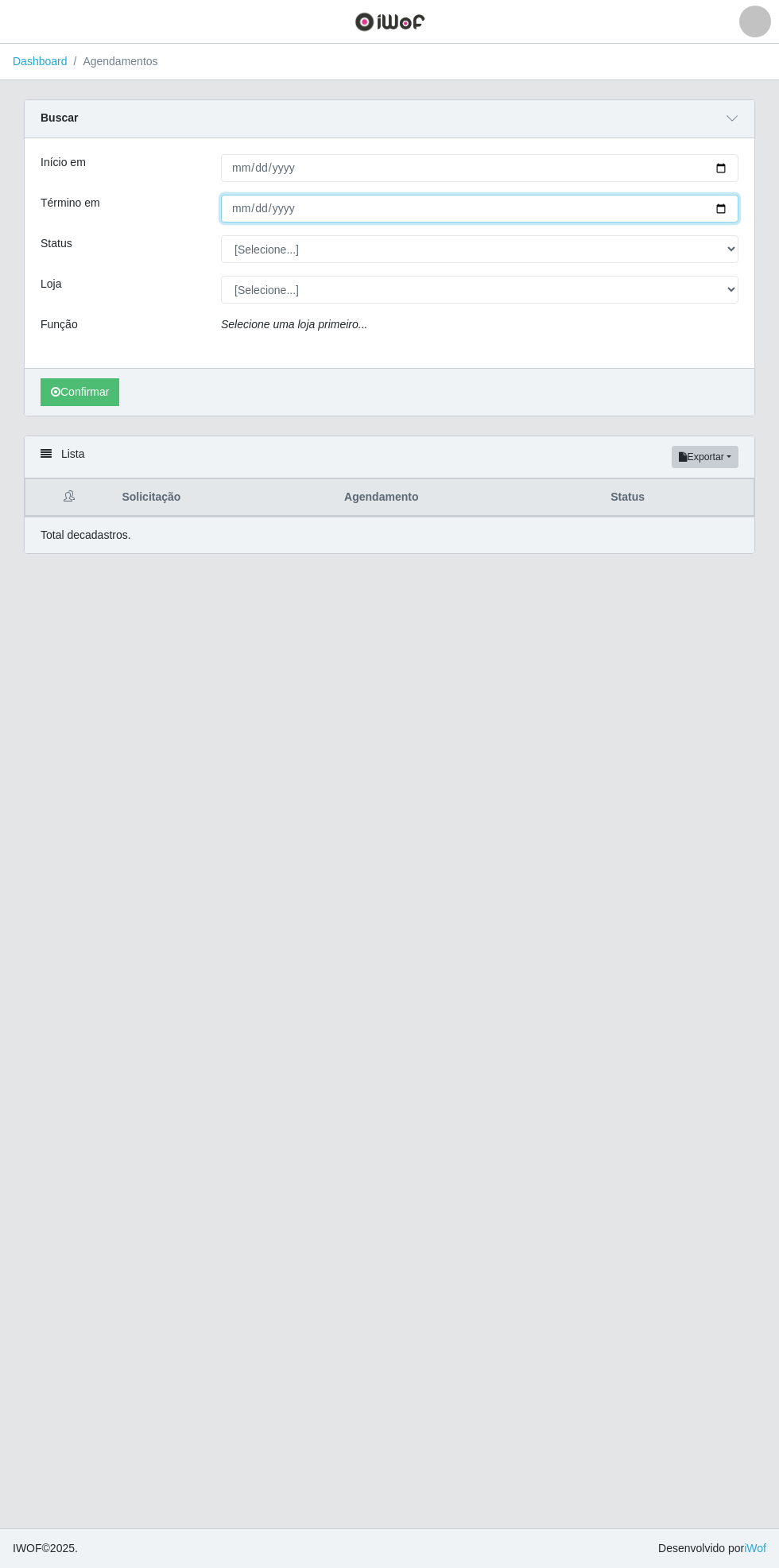
click at [736, 213] on input "Término em" at bounding box center [479, 209] width 517 height 28
type input "[DATE]"
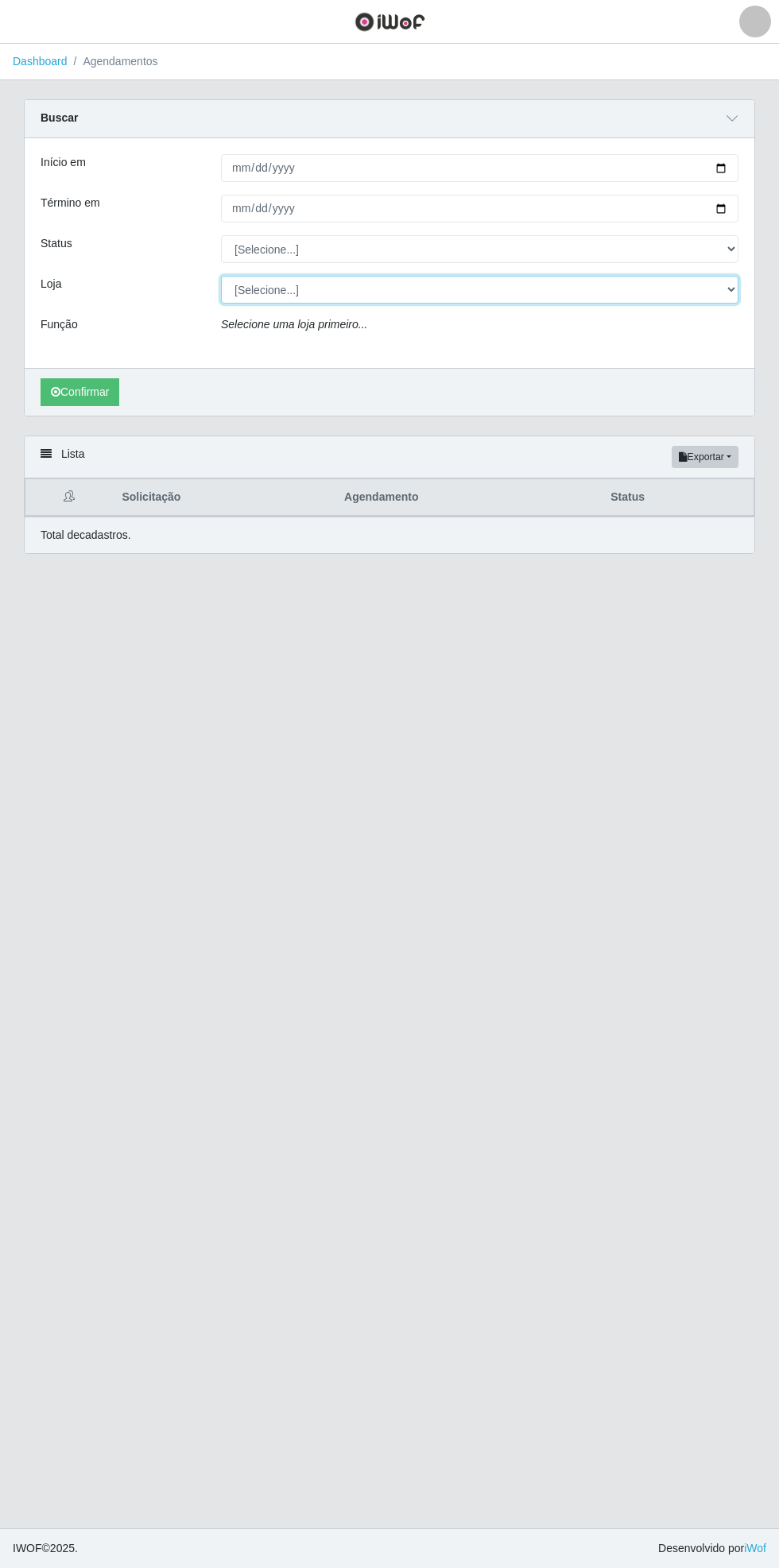
click at [727, 296] on select "[Selecione...] Bemais Supermercados - [GEOGRAPHIC_DATA]" at bounding box center [479, 290] width 517 height 28
select select "250"
click at [221, 276] on select "[Selecione...] Bemais Supermercados - [GEOGRAPHIC_DATA]" at bounding box center [479, 290] width 517 height 28
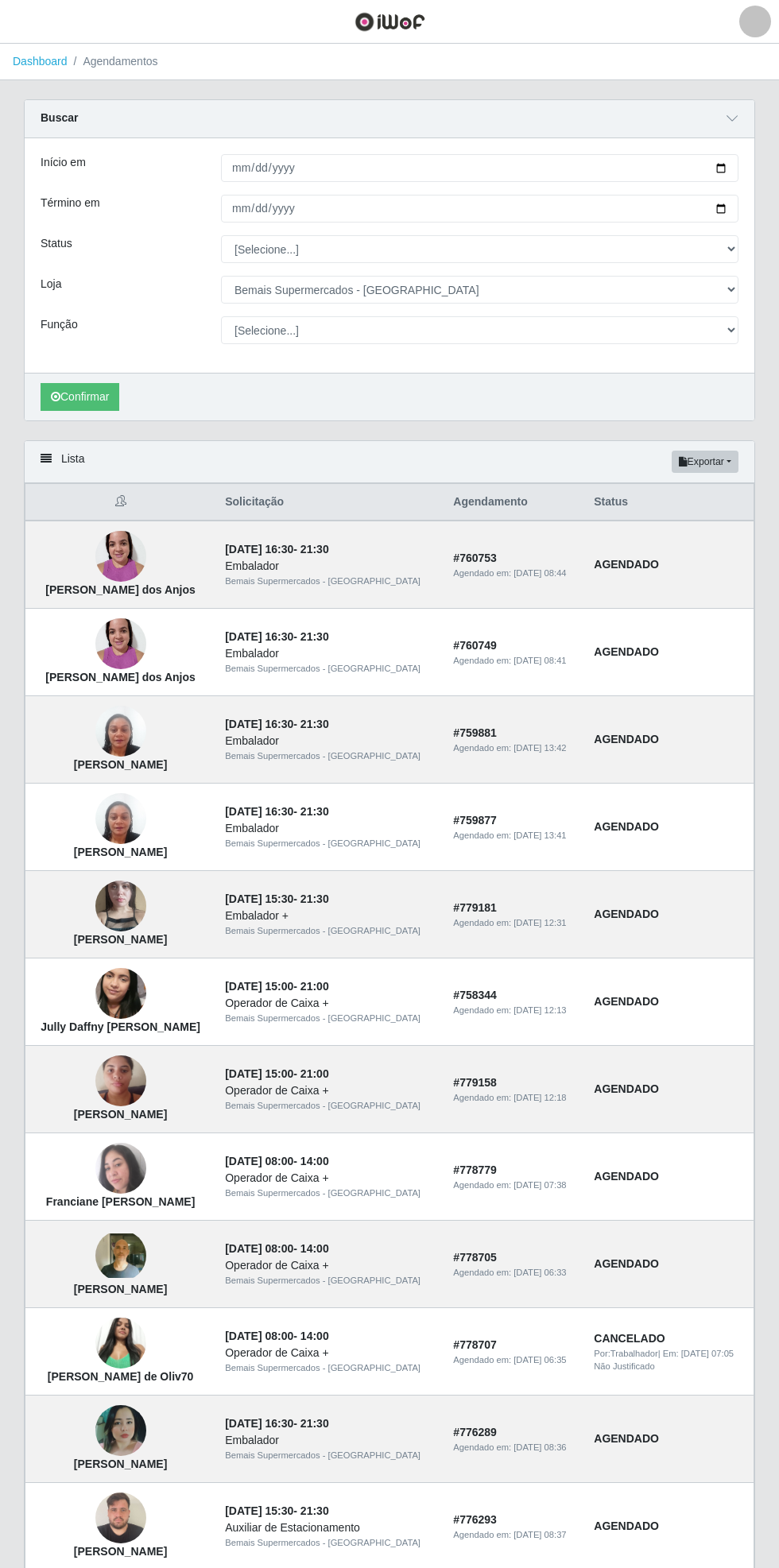
click at [762, 353] on div "Carregando... Buscar Início em [DATE] Término em [DATE] Status [Selecione...] A…" at bounding box center [390, 270] width 755 height 341
click at [733, 332] on select "[Selecione...] ASG ASG + ASG ++ Auxiliar de Estacionamento Auxiliar de Estacion…" at bounding box center [479, 330] width 517 height 28
click at [221, 316] on select "[Selecione...] ASG ASG + ASG ++ Auxiliar de Estacionamento Auxiliar de Estacion…" at bounding box center [479, 330] width 517 height 28
click at [90, 401] on button "Confirmar" at bounding box center [80, 397] width 78 height 28
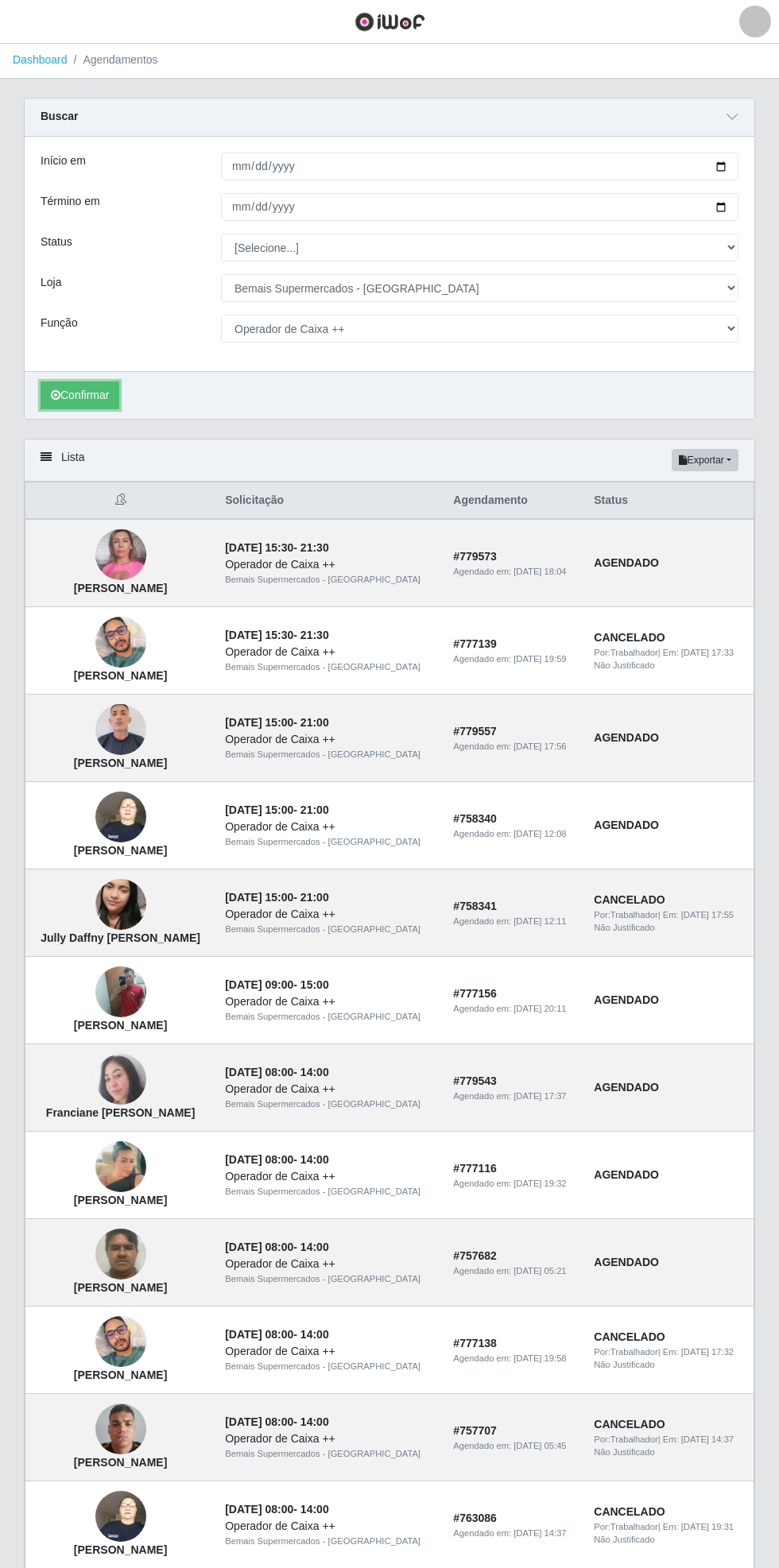
scroll to position [2, 0]
click at [753, 675] on td "CANCELADO Por: Trabalhador | Em: [DATE] 17:33 Não Justificado" at bounding box center [669, 651] width 170 height 88
click at [120, 654] on img at bounding box center [121, 643] width 51 height 68
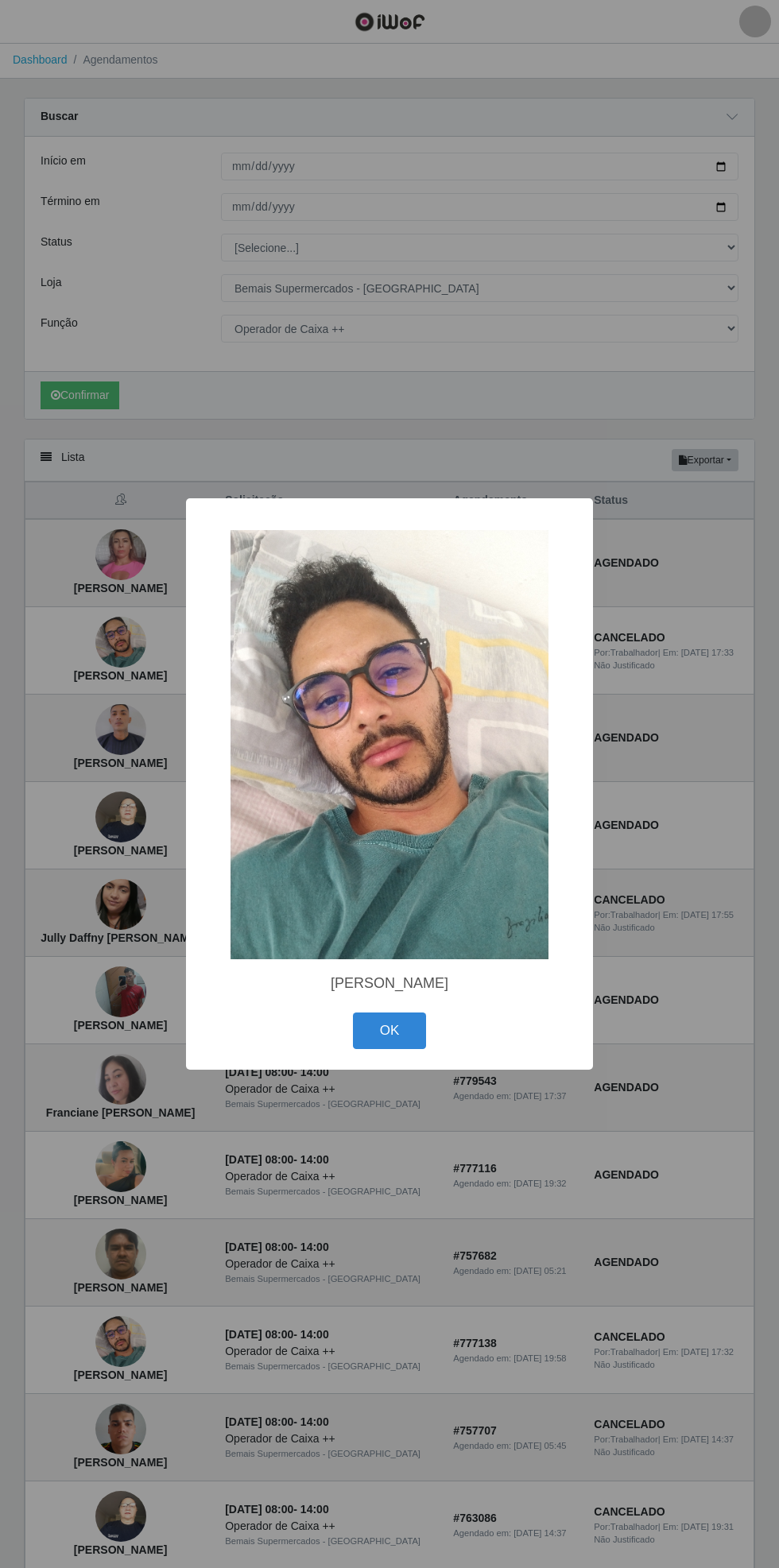
click at [388, 1026] on button "OK" at bounding box center [390, 1031] width 74 height 37
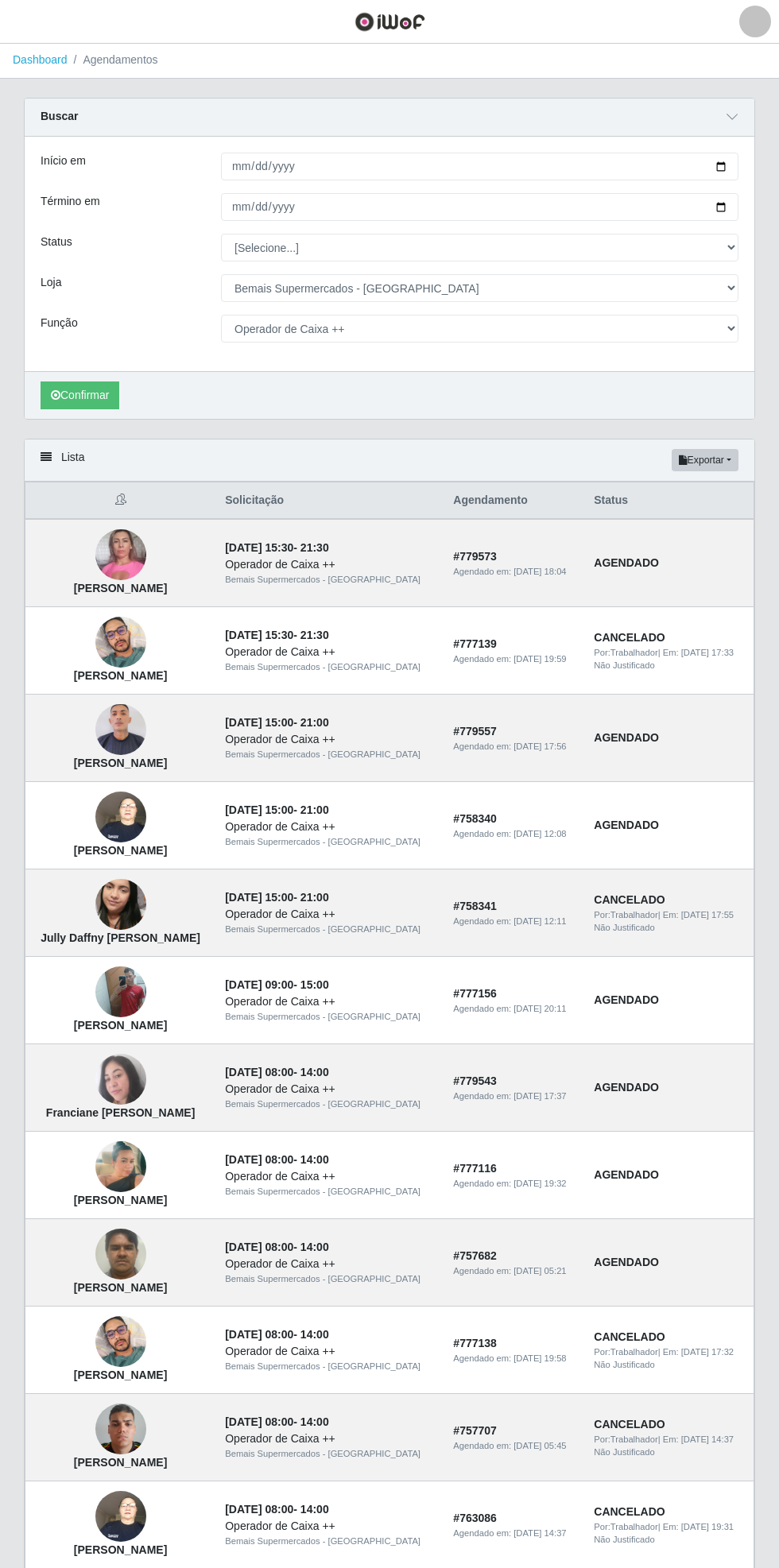
click at [125, 1358] on img at bounding box center [121, 1341] width 51 height 68
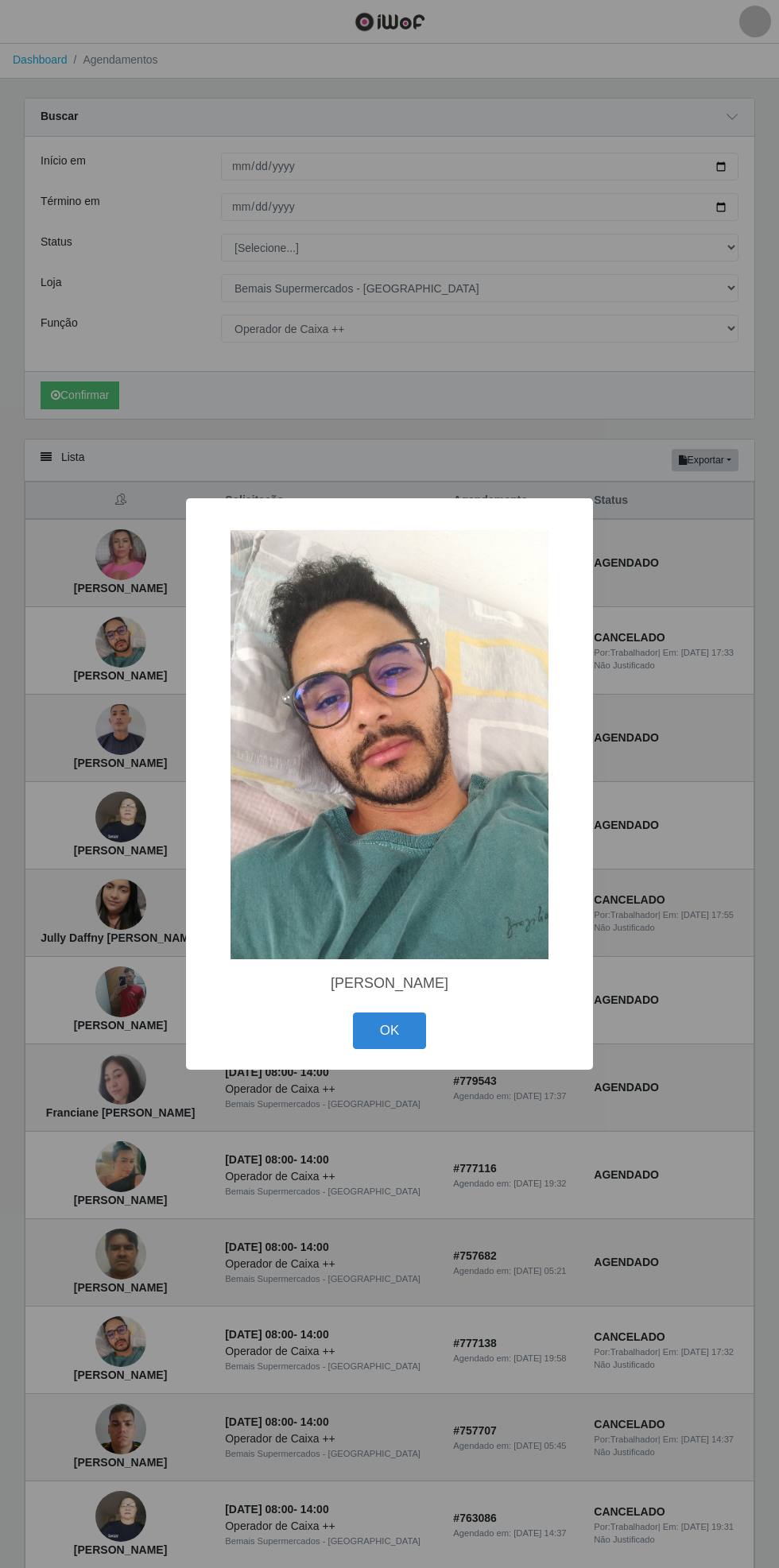
click at [364, 1023] on button "OK" at bounding box center [390, 1031] width 74 height 37
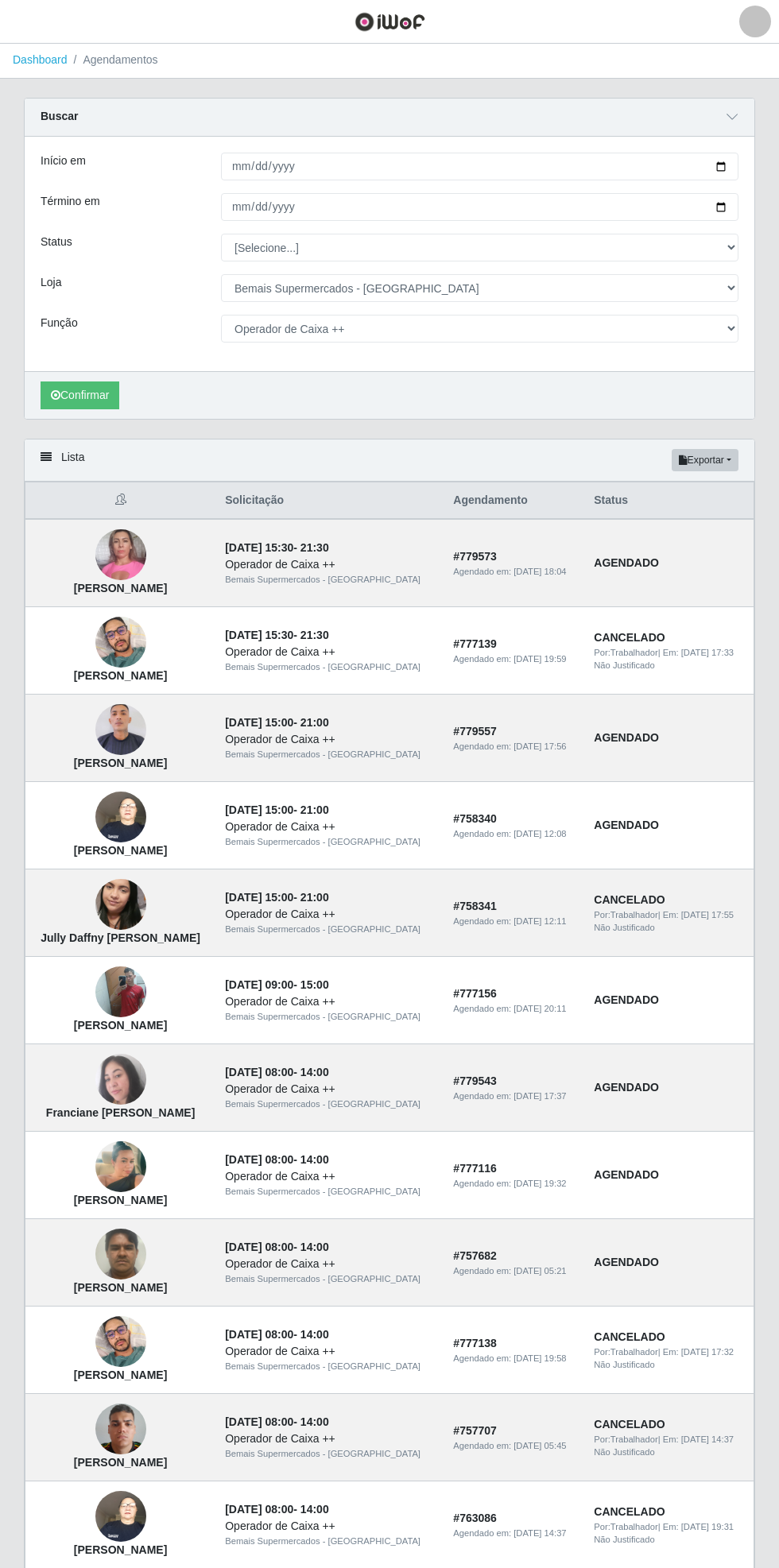
click at [614, 654] on span "Por: Trabalhador" at bounding box center [626, 652] width 64 height 9
click at [741, 362] on div "Início em [DATE] Término em [DATE] Status [Selecione...] AGENDADO AGUARDANDO LI…" at bounding box center [390, 255] width 730 height 234
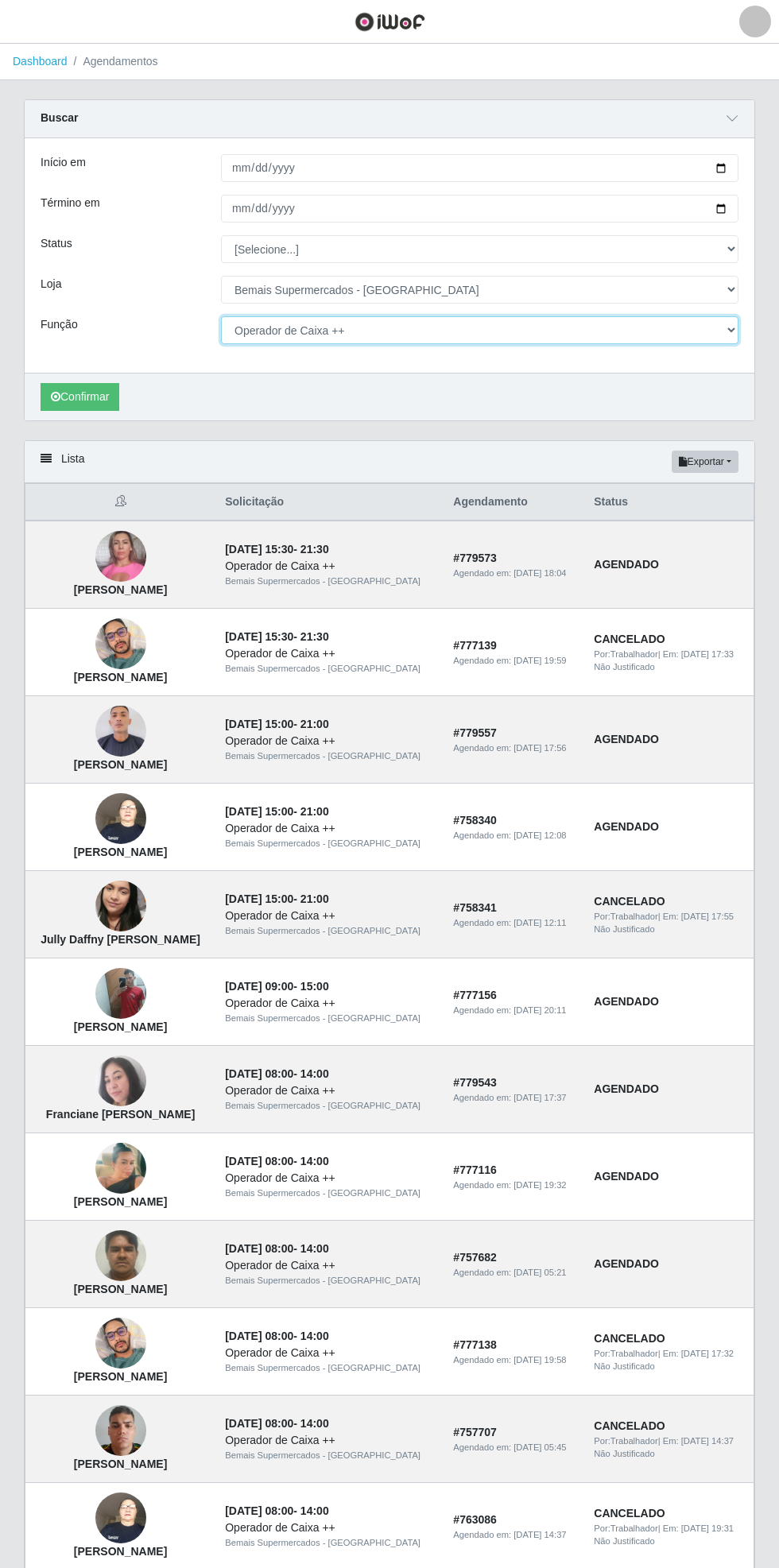
click at [726, 335] on select "[Selecione...] ASG ASG + ASG ++ Auxiliar de Estacionamento Auxiliar de Estacion…" at bounding box center [479, 330] width 517 height 28
click at [221, 316] on select "[Selecione...] ASG ASG + ASG ++ Auxiliar de Estacionamento Auxiliar de Estacion…" at bounding box center [479, 330] width 517 height 28
click at [85, 395] on button "Confirmar" at bounding box center [80, 397] width 78 height 28
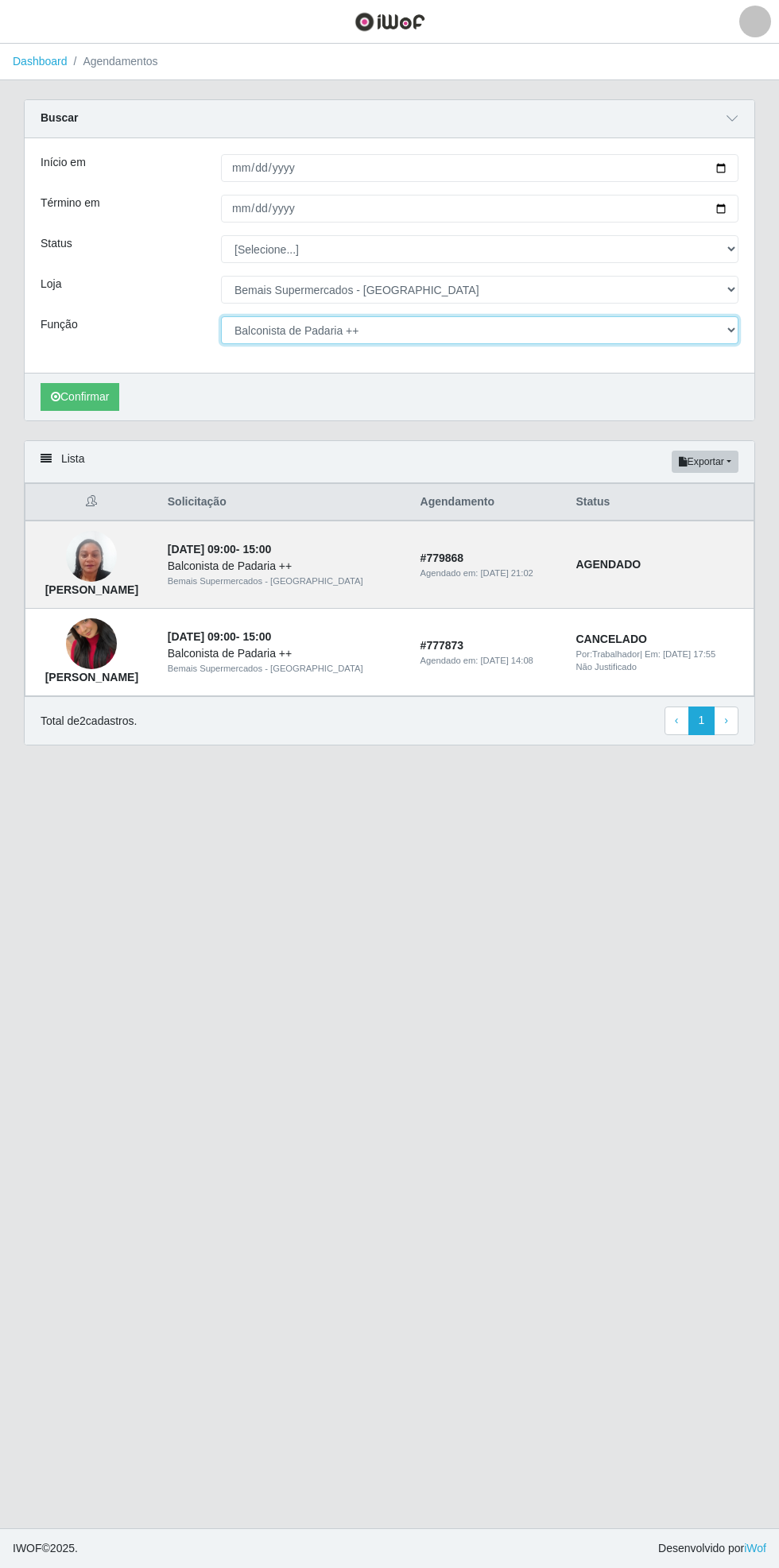
click at [732, 342] on select "[Selecione...] ASG ASG + ASG ++ Auxiliar de Estacionamento Auxiliar de Estacion…" at bounding box center [479, 330] width 517 height 28
click at [221, 316] on select "[Selecione...] ASG ASG + ASG ++ Auxiliar de Estacionamento Auxiliar de Estacion…" at bounding box center [479, 330] width 517 height 28
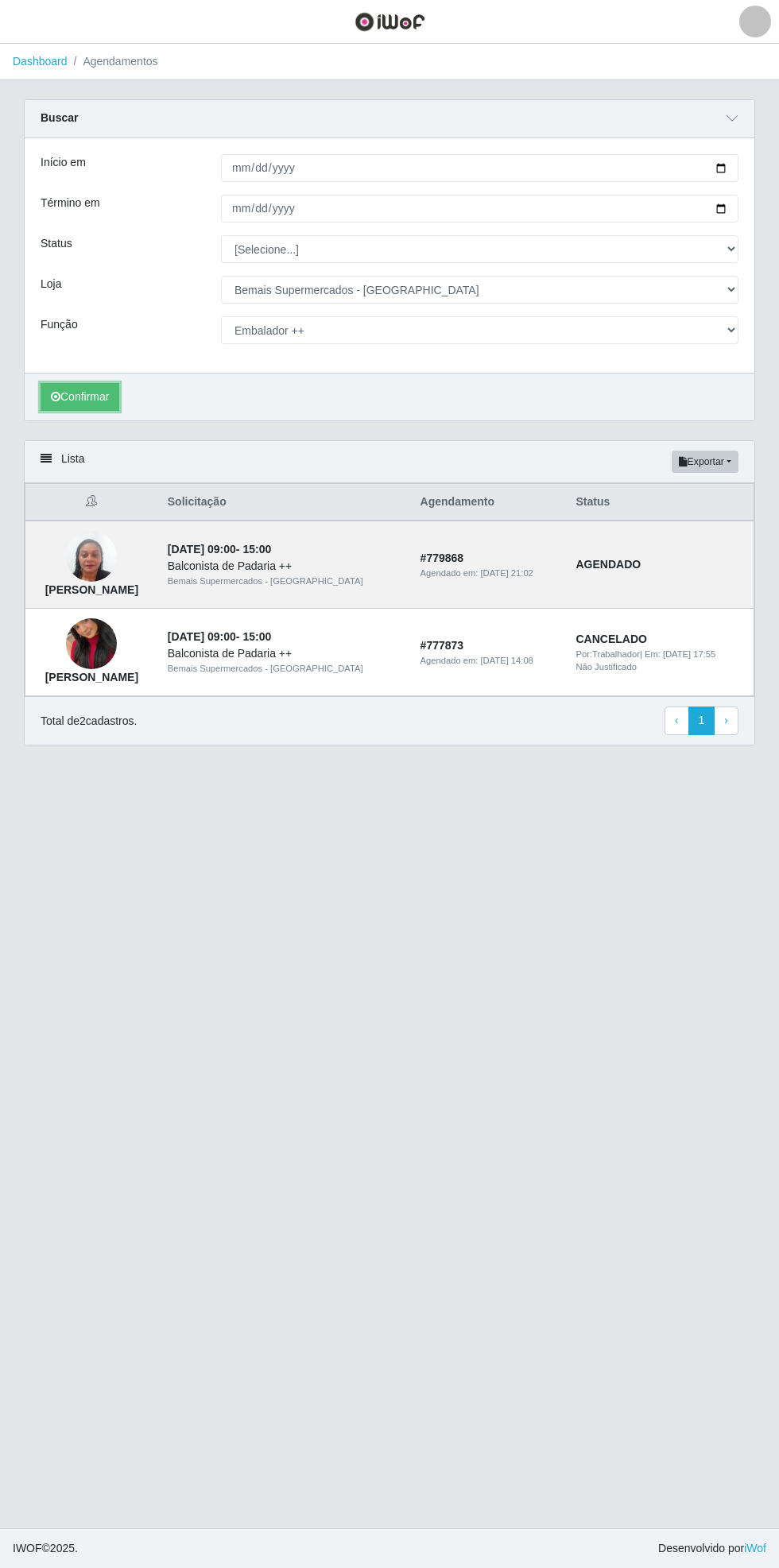
click at [88, 401] on button "Confirmar" at bounding box center [80, 397] width 78 height 28
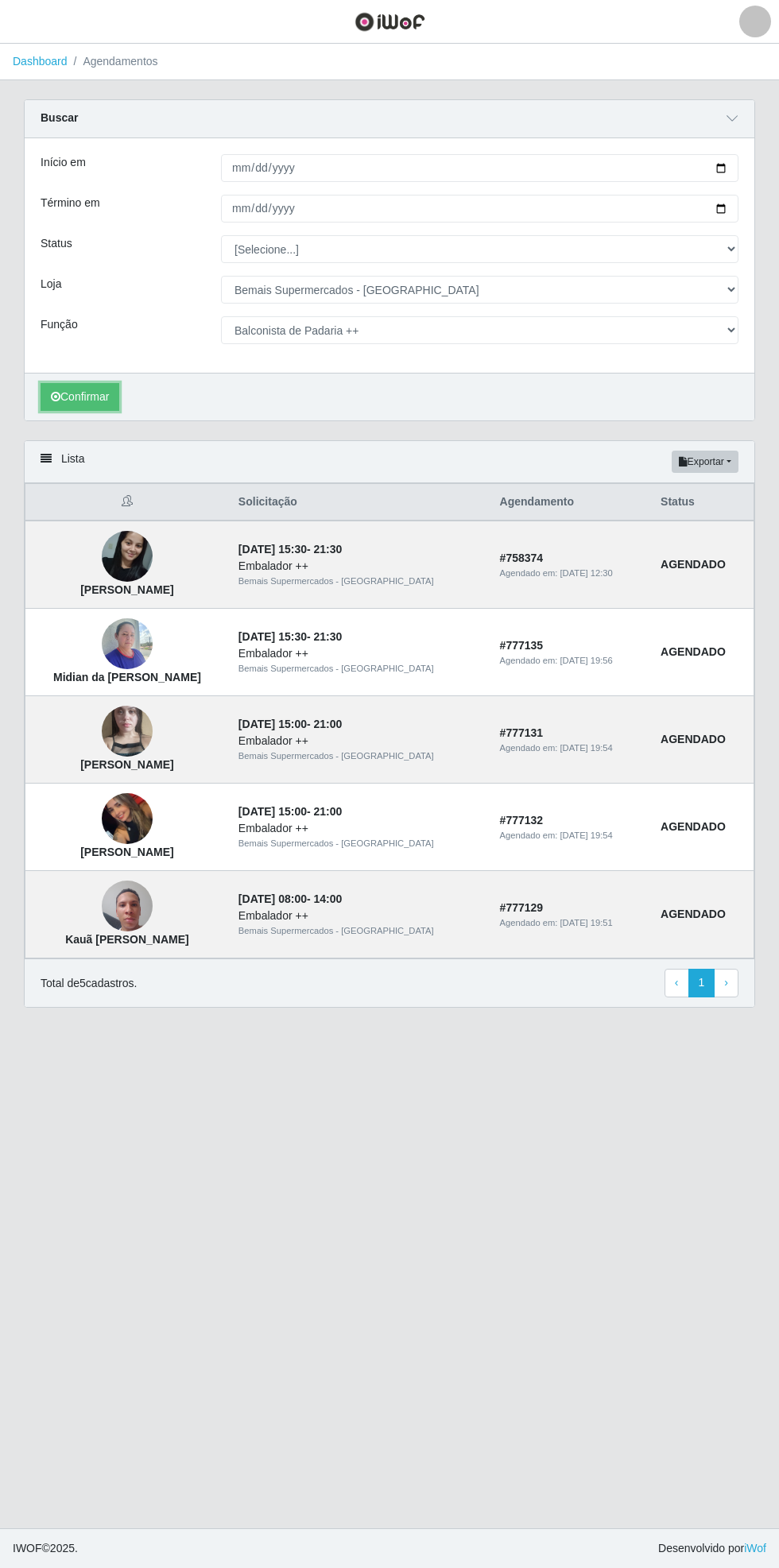
select select "73"
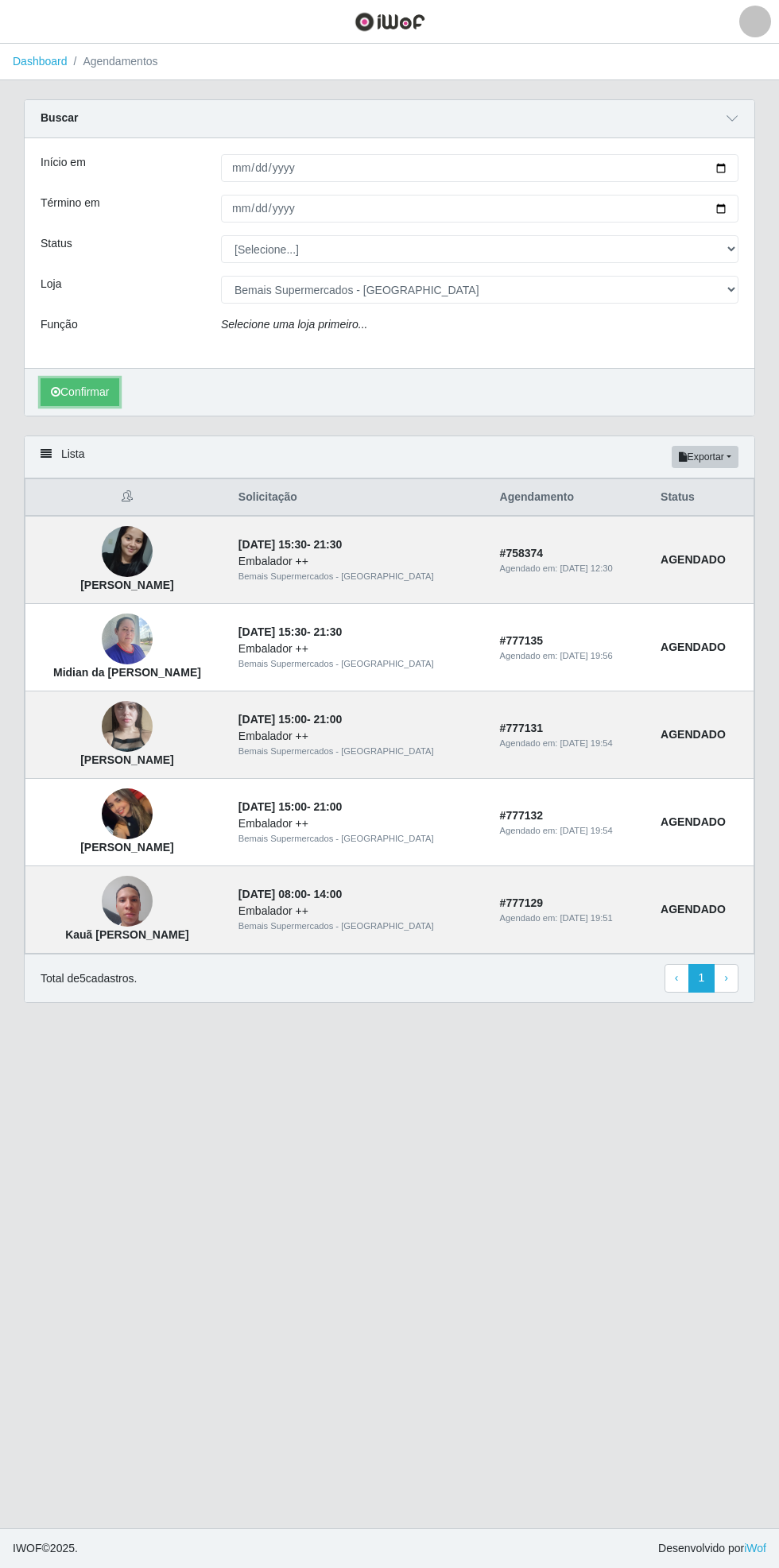
select select "[Selecione...]"
